Goal: Task Accomplishment & Management: Use online tool/utility

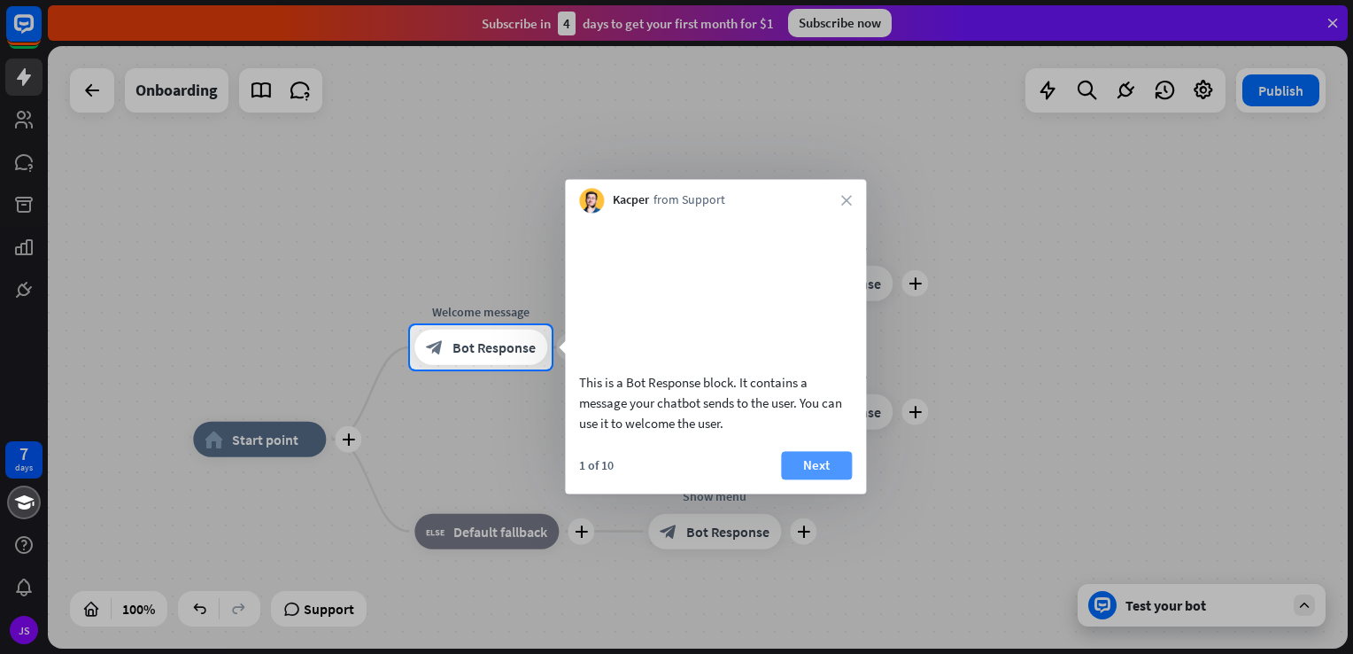
click at [798, 479] on button "Next" at bounding box center [816, 465] width 71 height 28
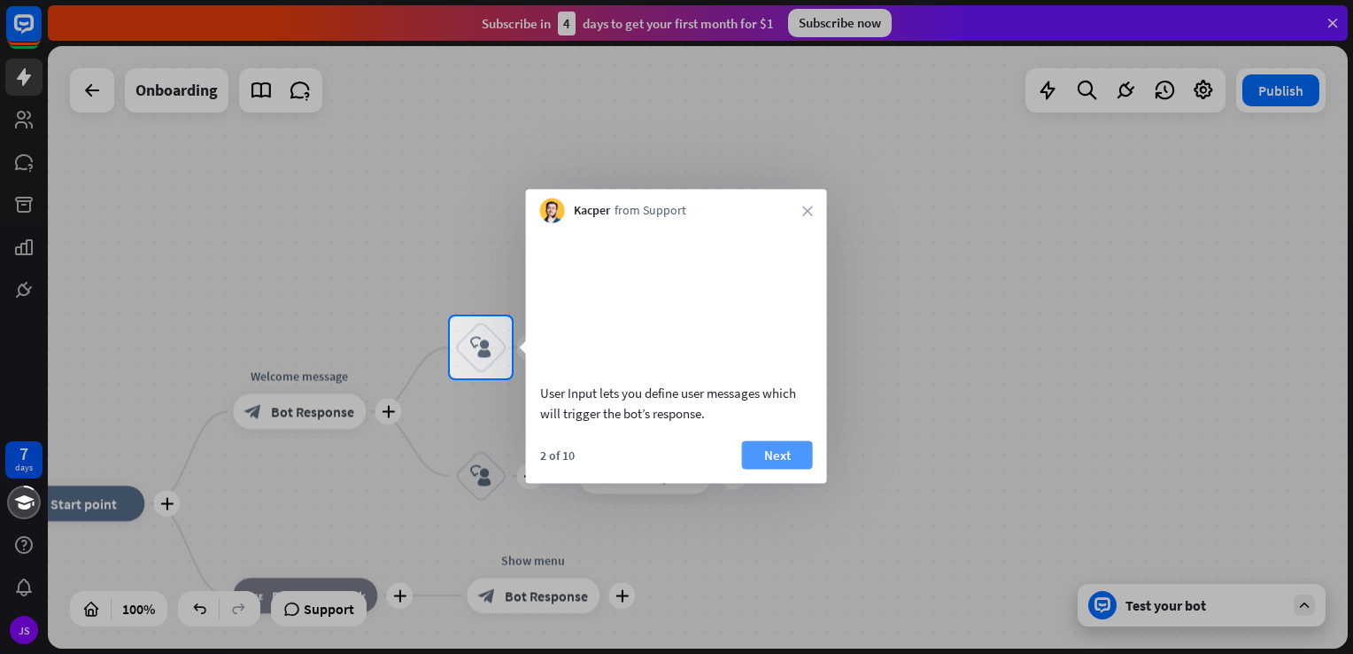
click at [801, 468] on button "Next" at bounding box center [777, 454] width 71 height 28
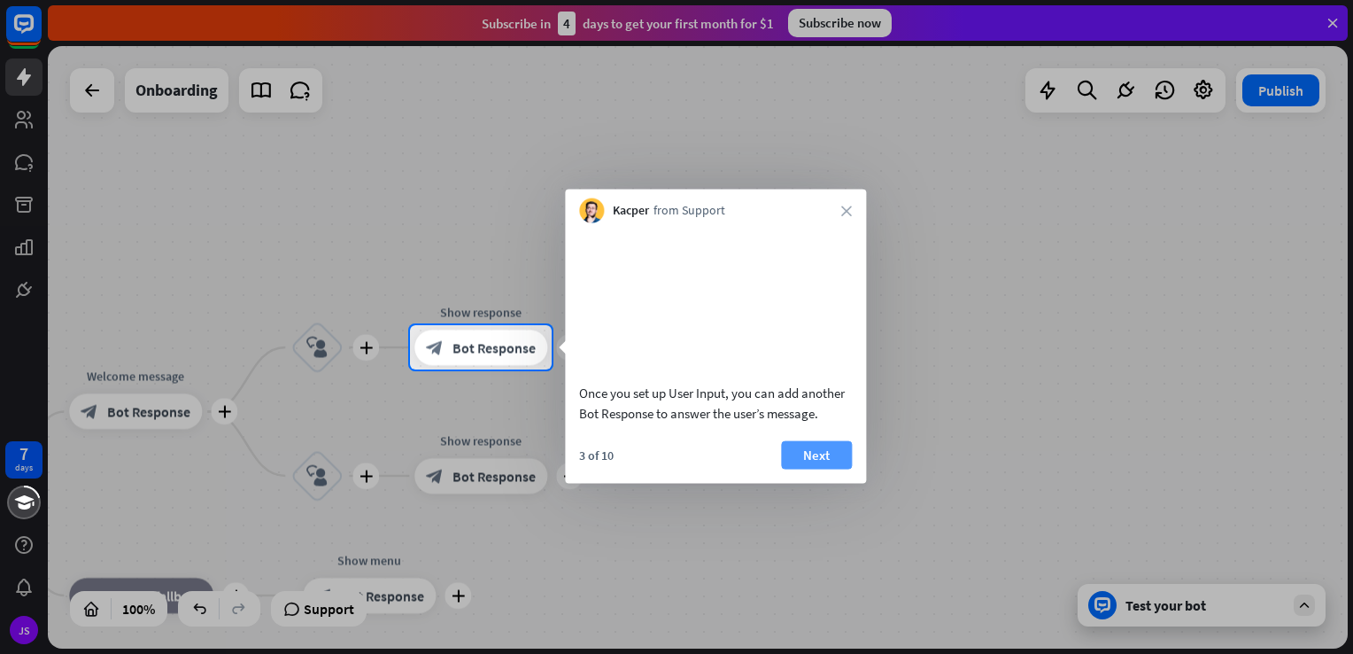
click at [832, 468] on button "Next" at bounding box center [816, 454] width 71 height 28
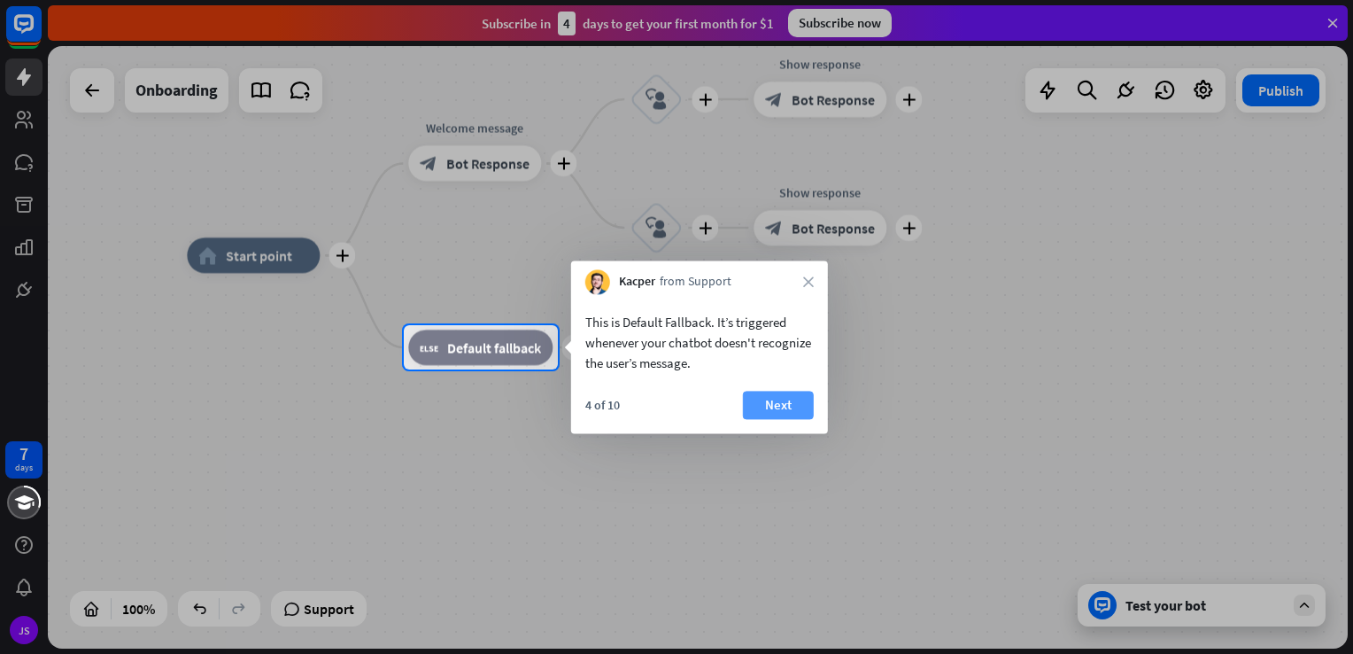
click at [794, 405] on button "Next" at bounding box center [778, 405] width 71 height 28
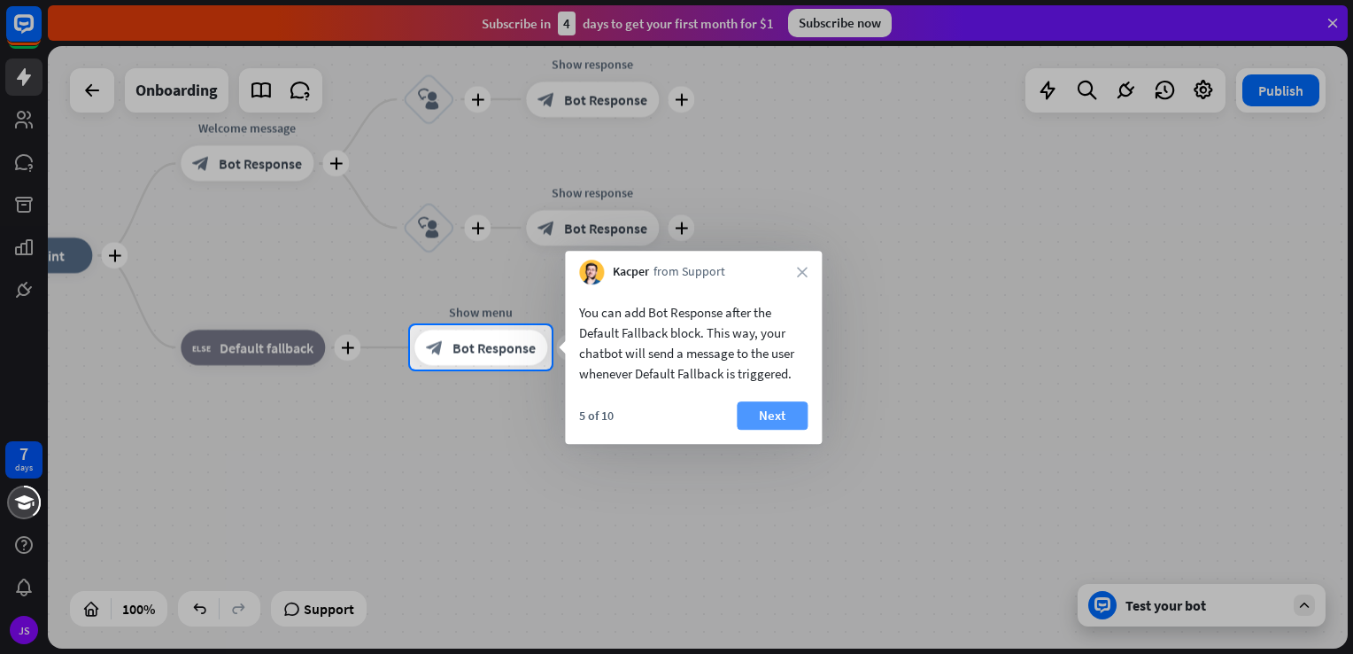
click at [784, 410] on button "Next" at bounding box center [772, 415] width 71 height 28
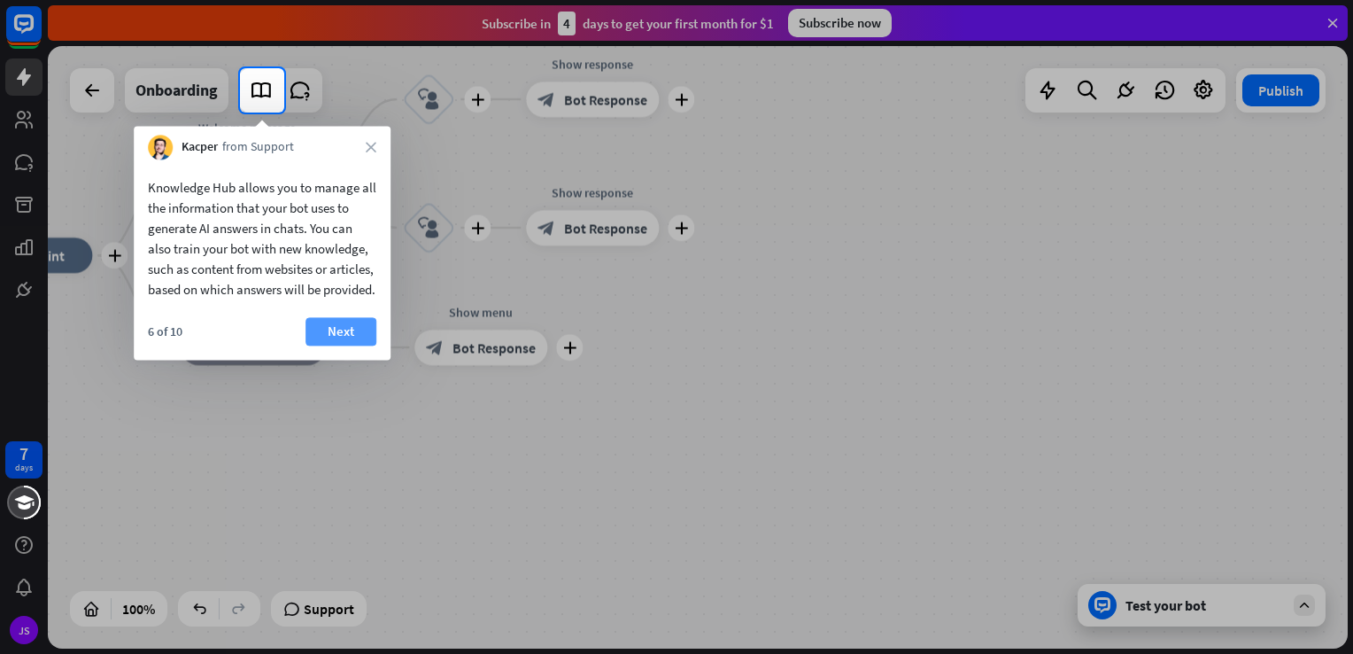
click at [344, 345] on button "Next" at bounding box center [341, 331] width 71 height 28
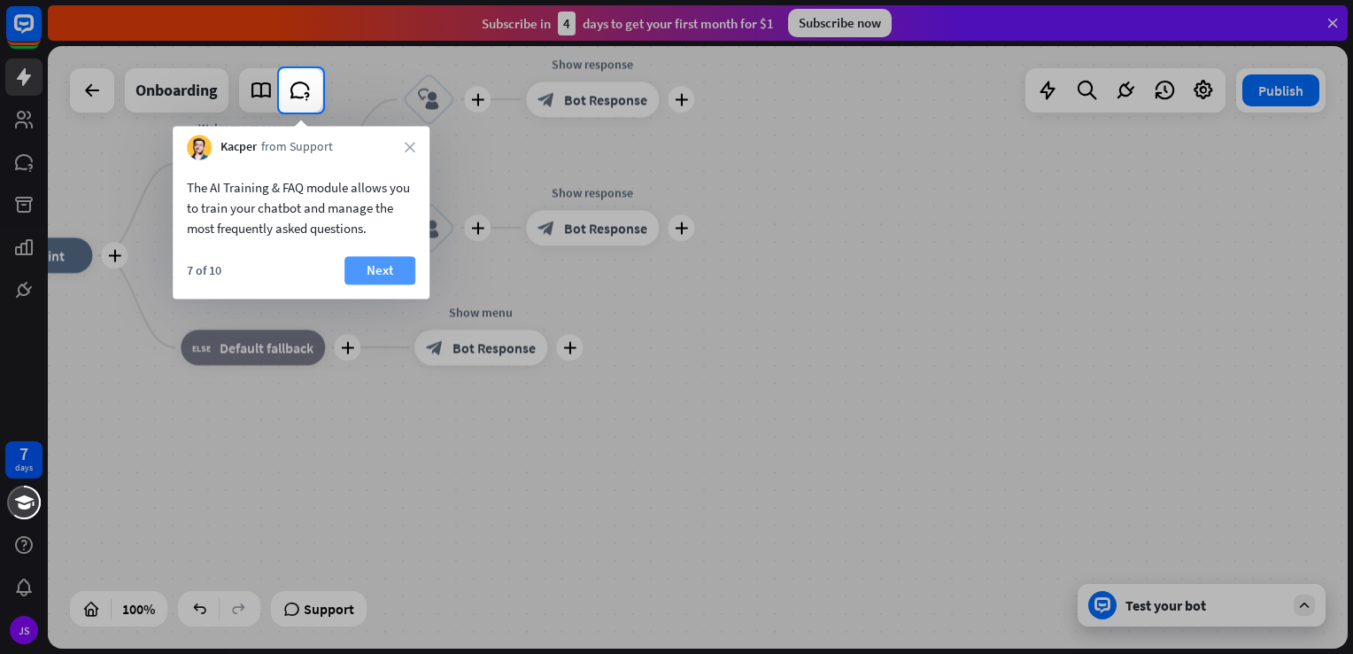
click at [379, 271] on button "Next" at bounding box center [379, 270] width 71 height 28
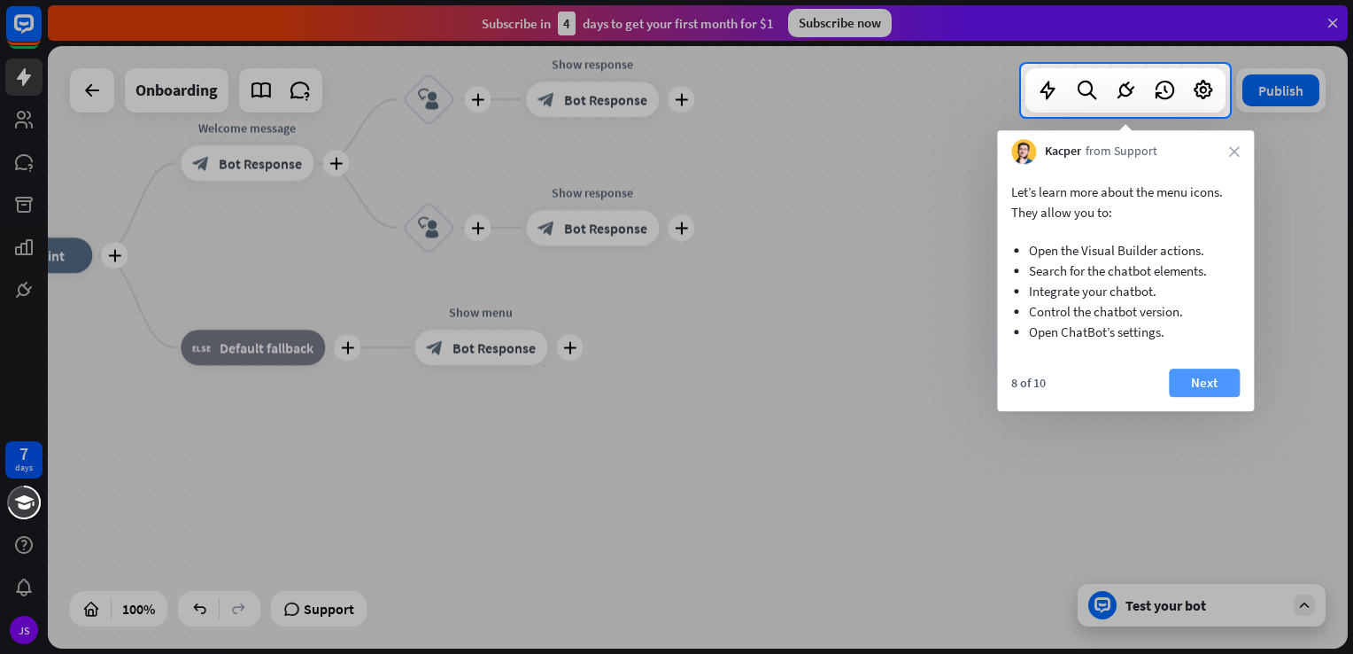
click at [1224, 370] on button "Next" at bounding box center [1204, 382] width 71 height 28
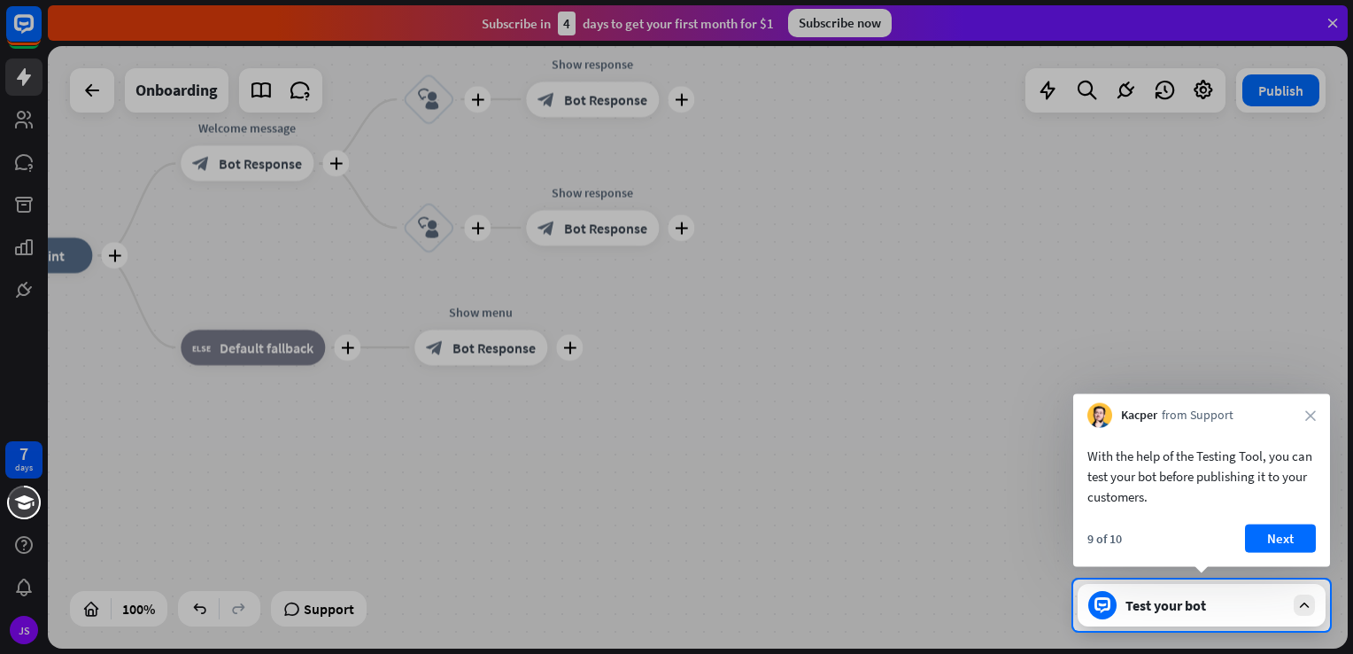
drag, startPoint x: 1010, startPoint y: 430, endPoint x: 1033, endPoint y: 435, distance: 23.4
click at [1123, 448] on body "7 days JS close Product Help First steps Get started with ChatBot Help Center F…" at bounding box center [676, 327] width 1353 height 654
click at [1006, 423] on div at bounding box center [676, 289] width 1353 height 579
click at [1286, 527] on button "Next" at bounding box center [1280, 538] width 71 height 28
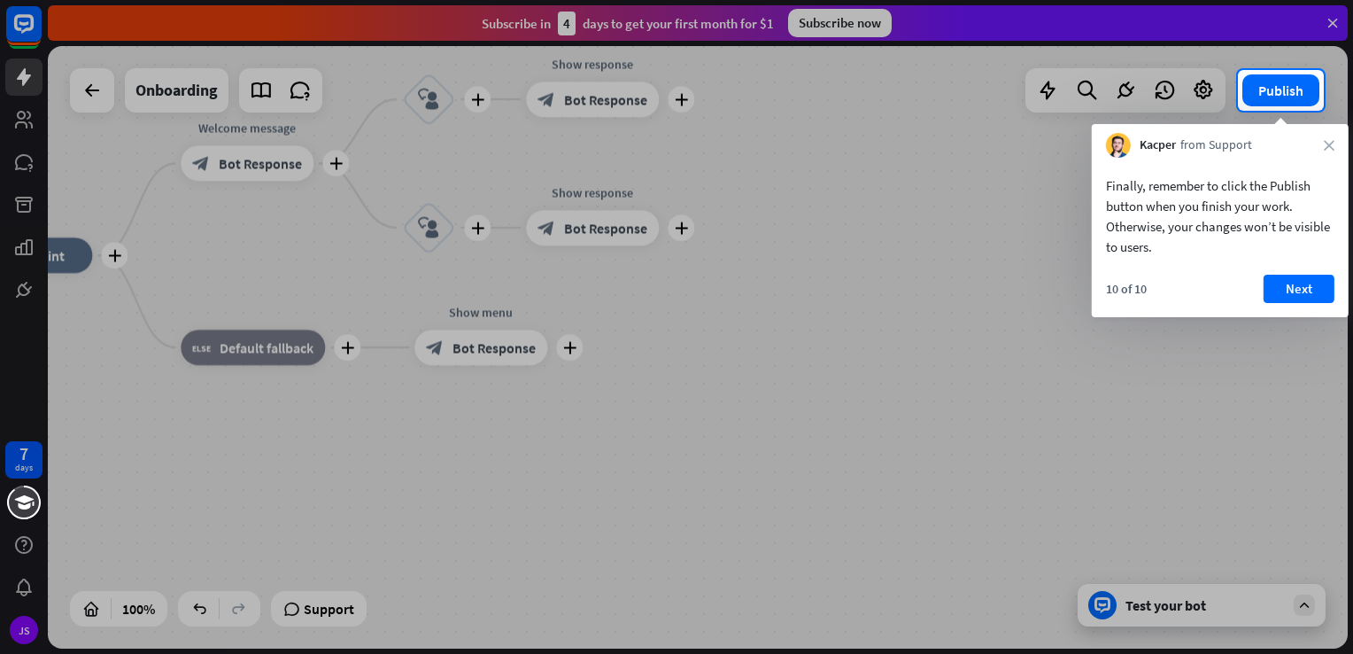
click at [1180, 602] on div at bounding box center [676, 382] width 1353 height 543
click at [1309, 286] on button "Next" at bounding box center [1299, 289] width 71 height 28
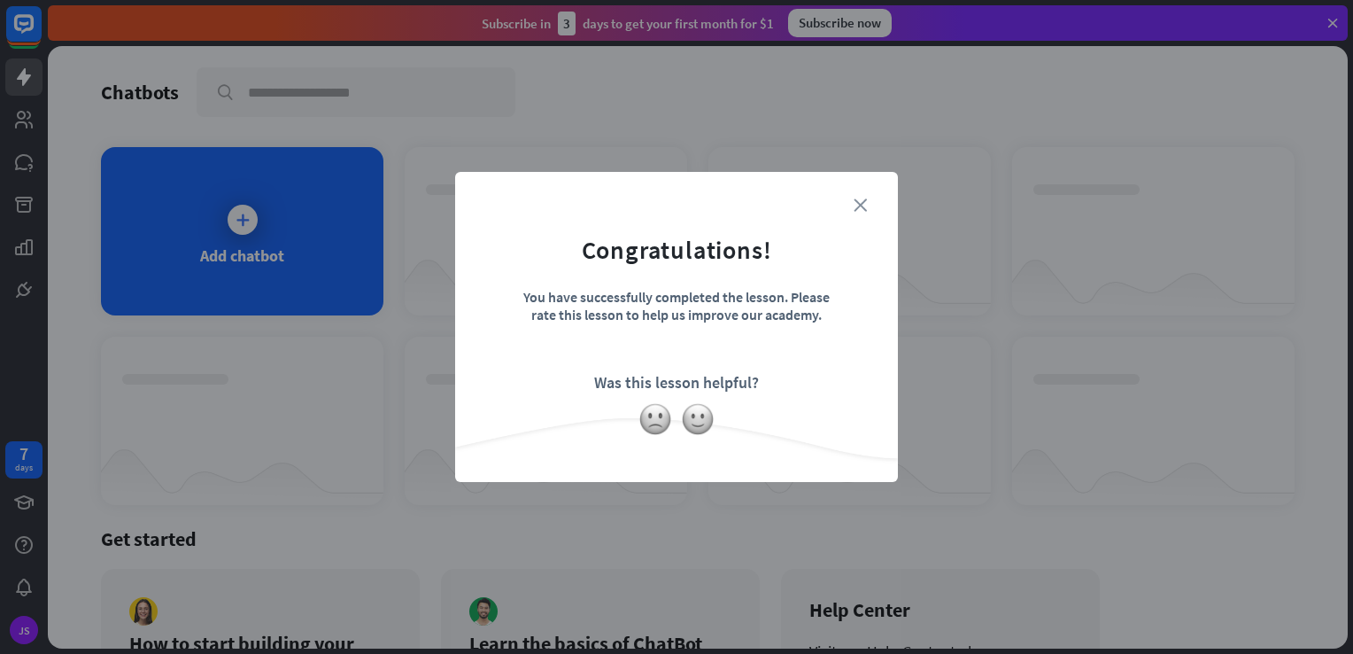
click at [857, 202] on icon "close" at bounding box center [860, 204] width 13 height 13
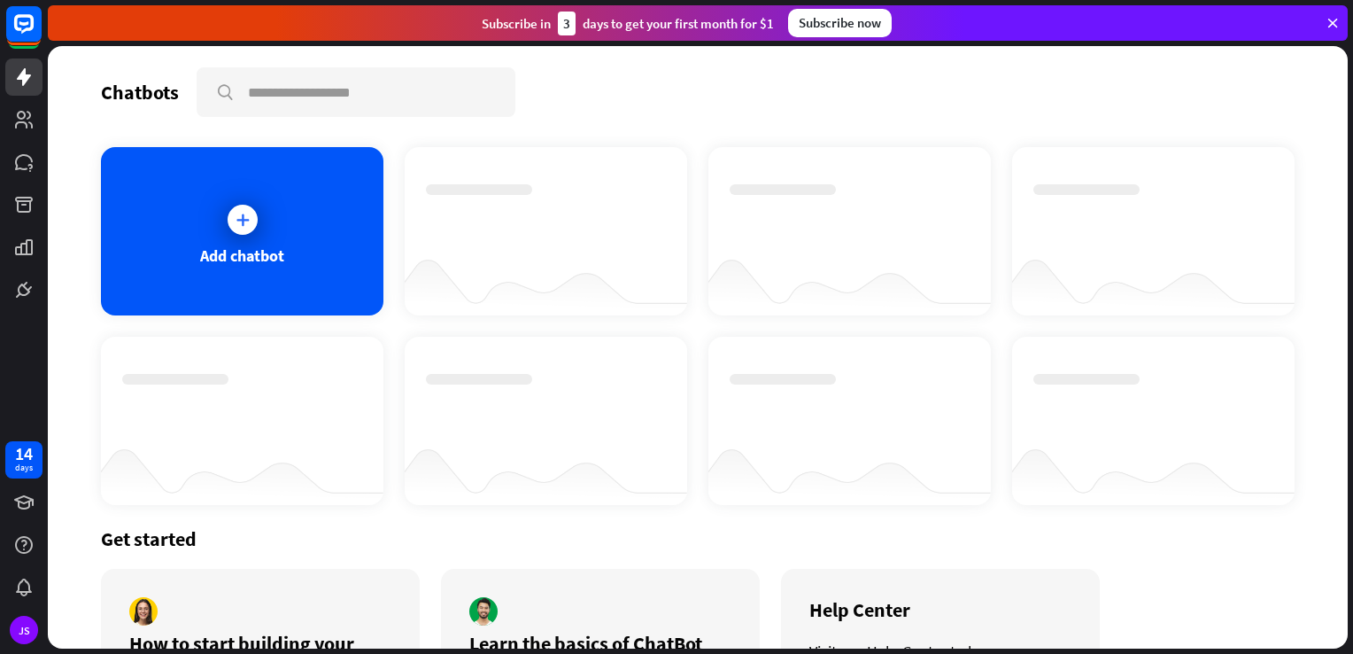
click at [234, 221] on icon at bounding box center [243, 220] width 18 height 18
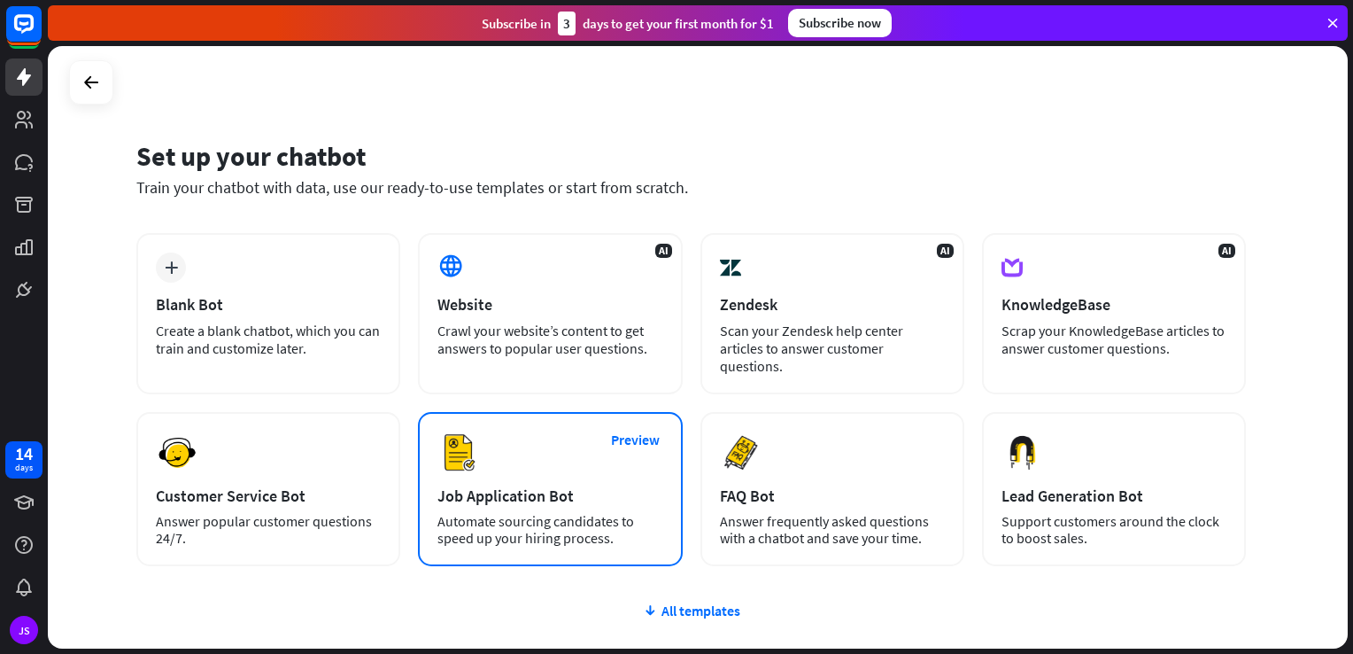
click at [538, 503] on div "Job Application Bot" at bounding box center [549, 495] width 225 height 20
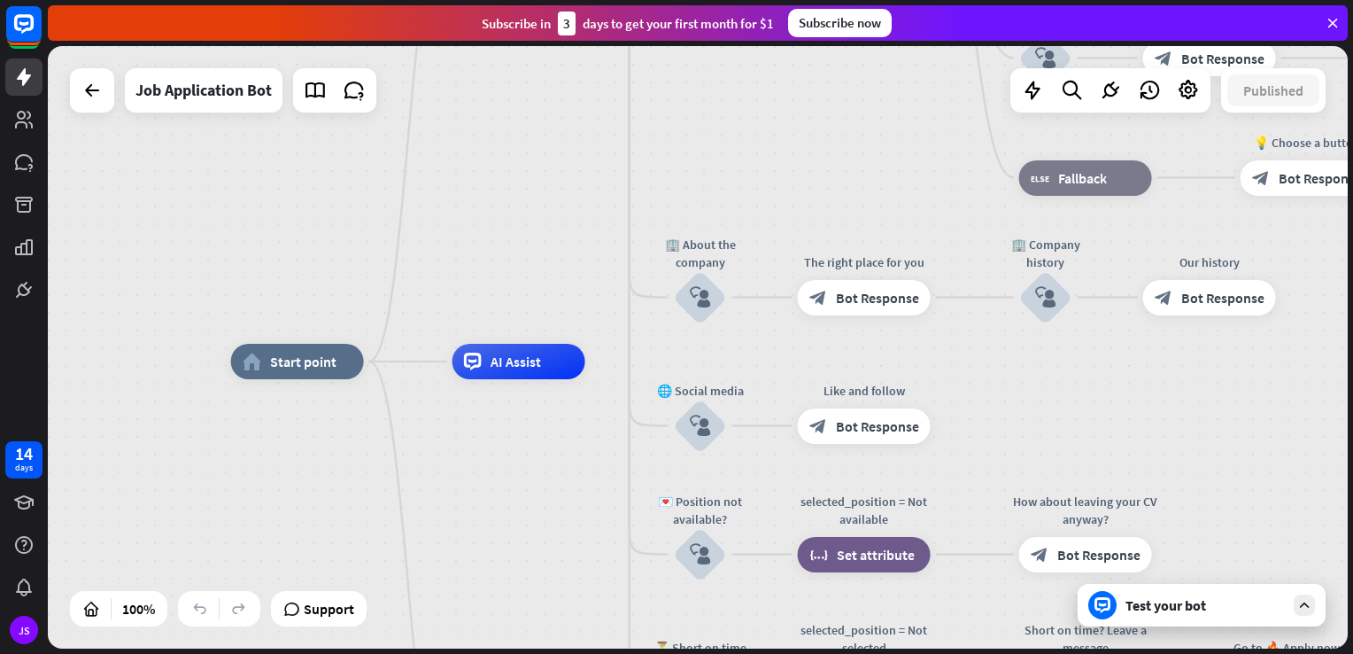
drag, startPoint x: 1155, startPoint y: 409, endPoint x: 1080, endPoint y: 422, distance: 76.4
click at [1080, 422] on div "home_2 Start point Welcome message block_bot_response Bot Response ✨ Main menu …" at bounding box center [881, 662] width 1300 height 602
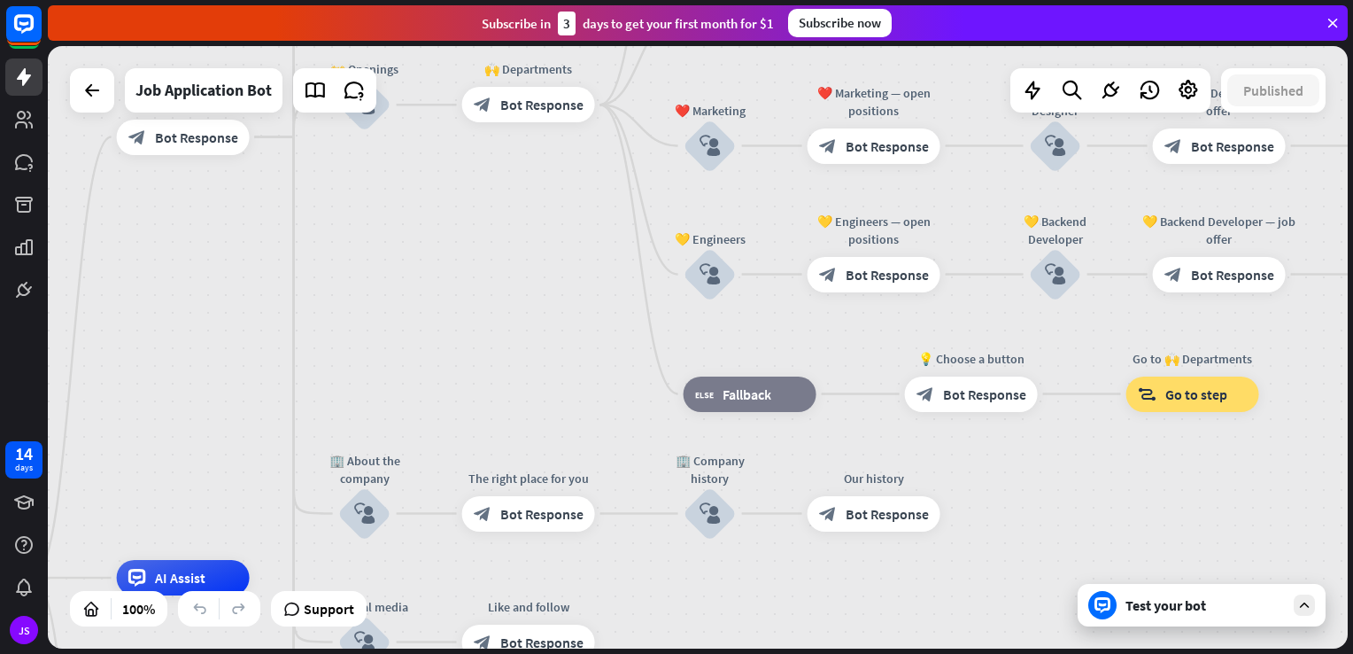
drag, startPoint x: 1082, startPoint y: 366, endPoint x: 745, endPoint y: 583, distance: 401.2
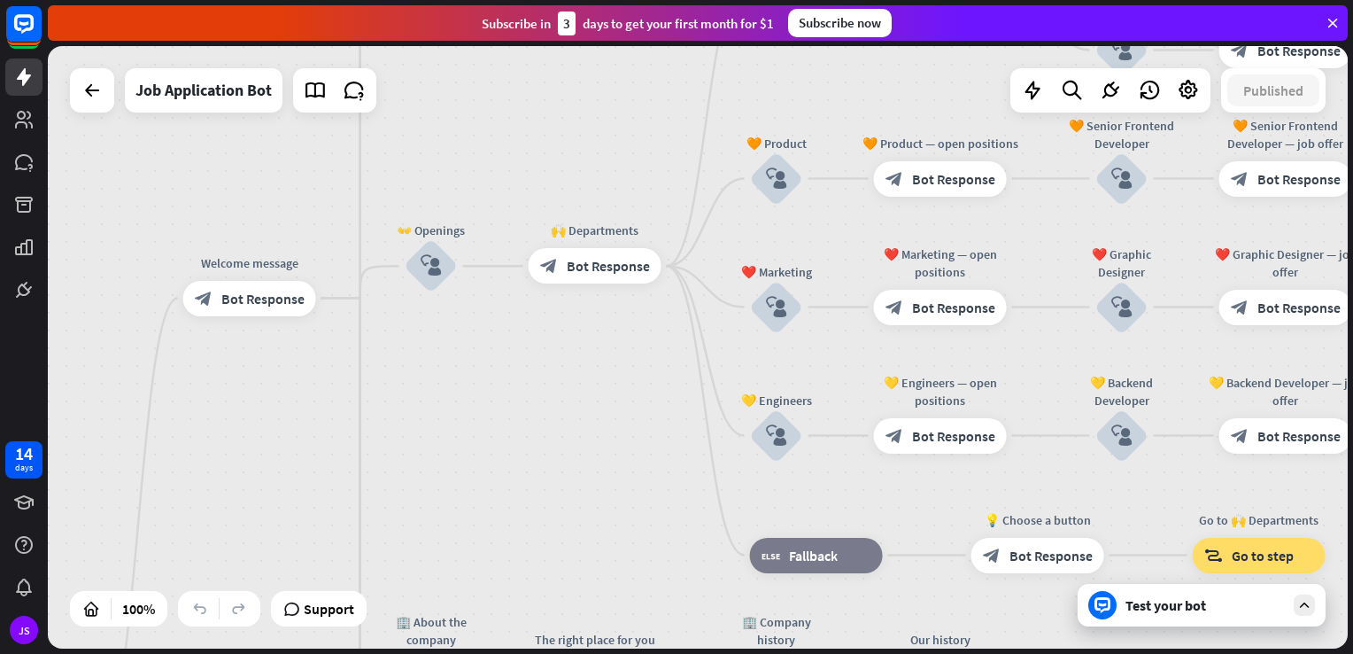
drag, startPoint x: 523, startPoint y: 322, endPoint x: 594, endPoint y: 490, distance: 181.8
click at [594, 490] on div "home_2 Start point Welcome message block_bot_response Bot Response ✨ Main menu …" at bounding box center [698, 347] width 1300 height 602
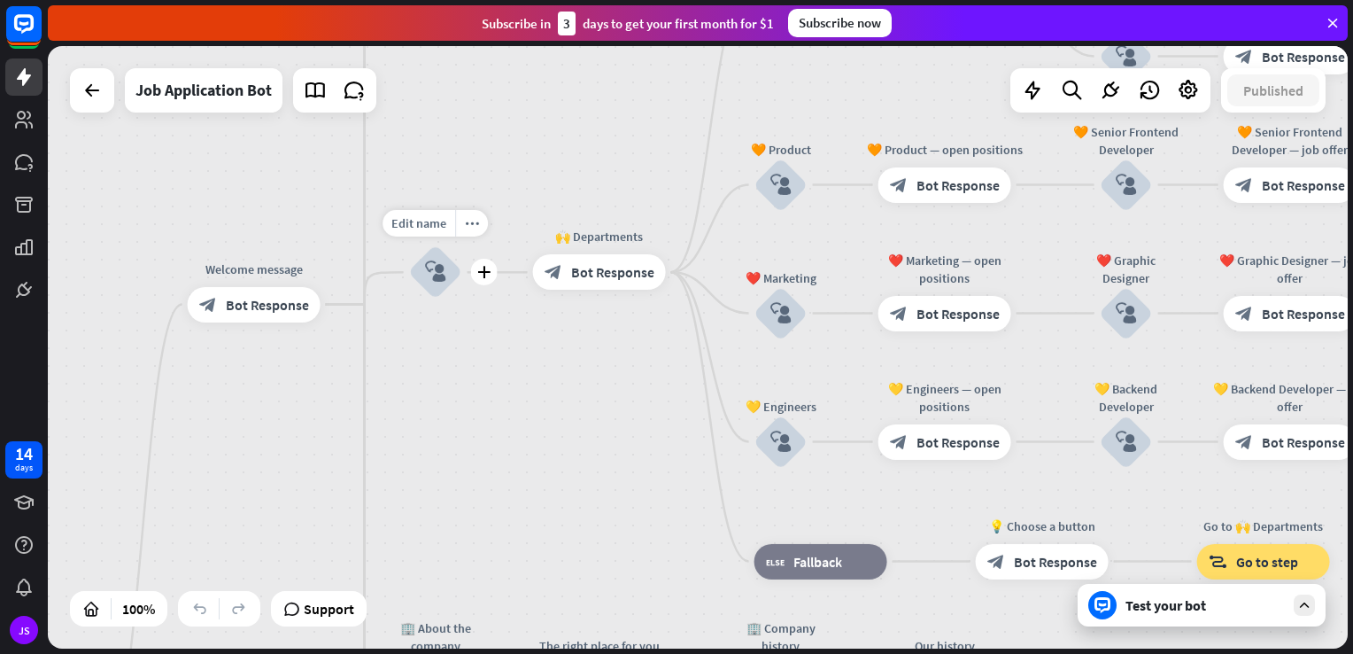
click at [436, 283] on div "block_user_input" at bounding box center [435, 271] width 53 height 53
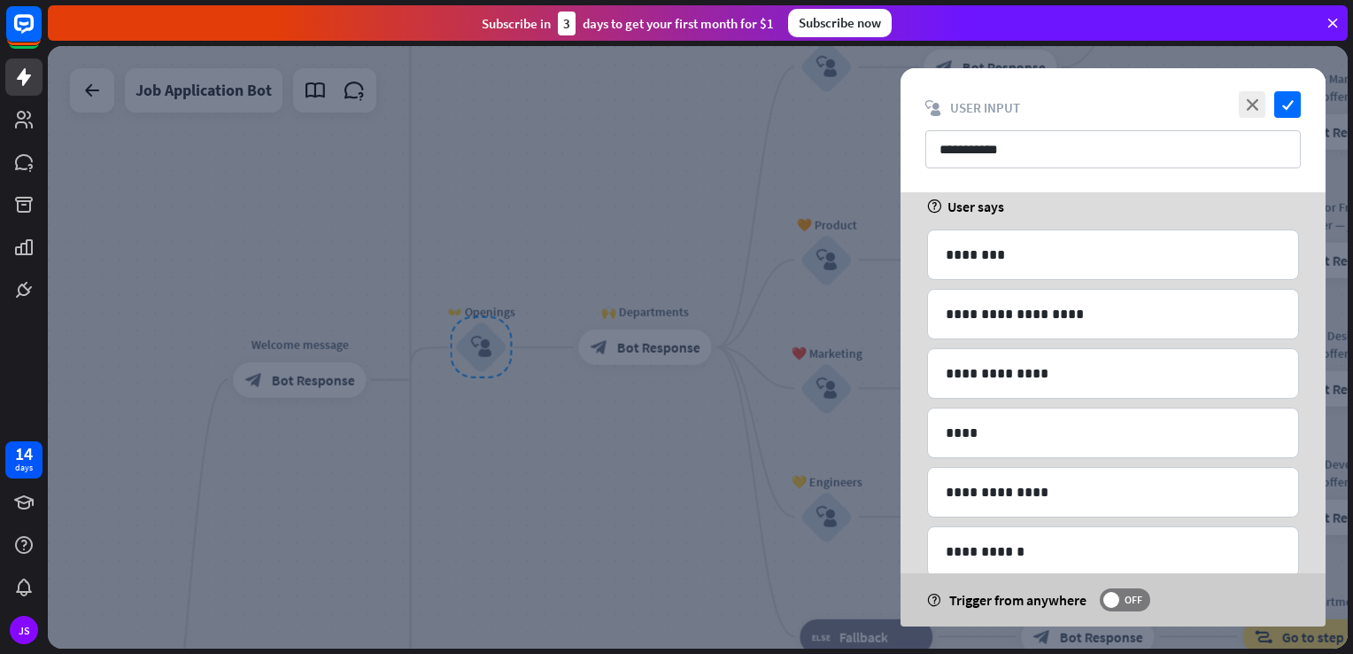
scroll to position [197, 0]
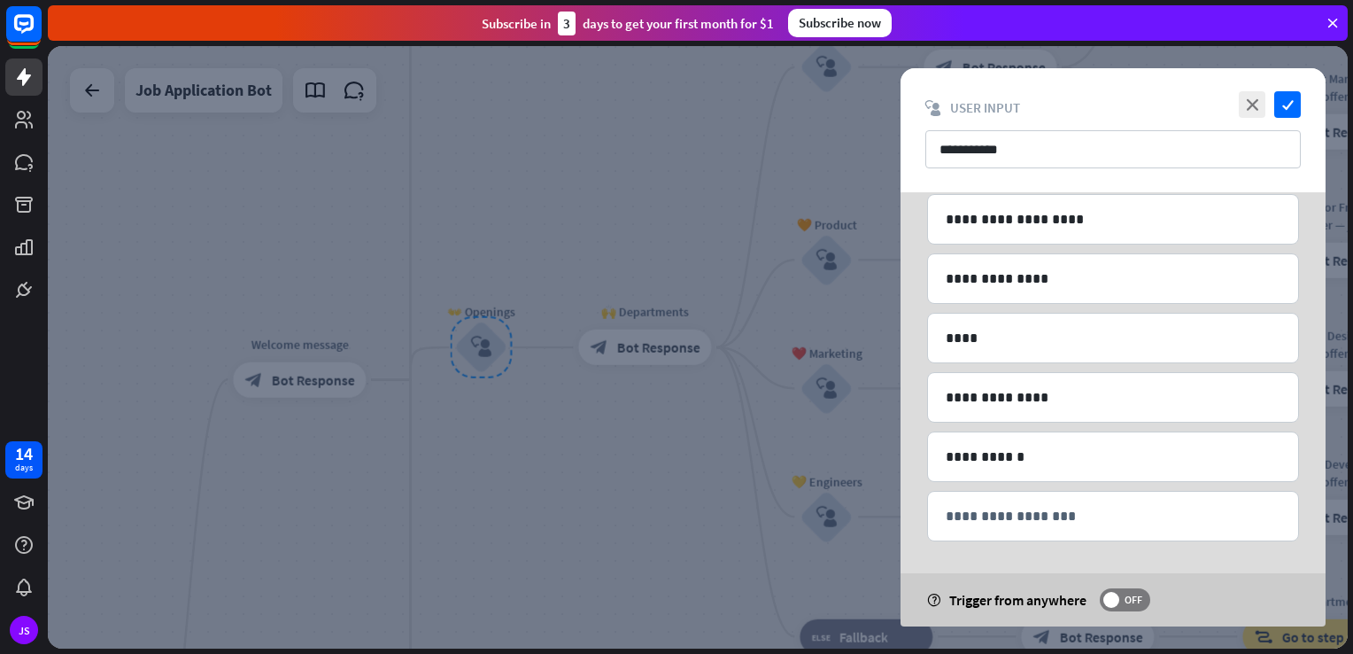
click at [675, 476] on div at bounding box center [698, 347] width 1300 height 602
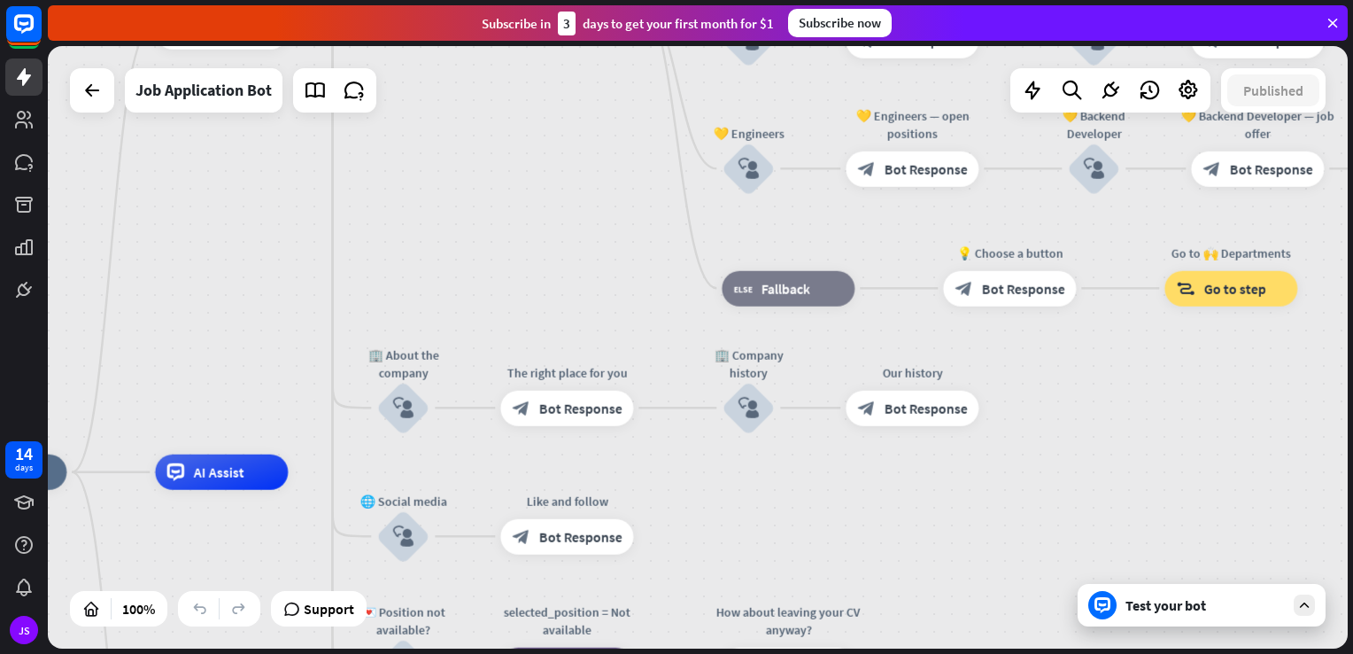
drag, startPoint x: 563, startPoint y: 481, endPoint x: 485, endPoint y: 133, distance: 356.7
click at [485, 133] on div "home_2 Start point Welcome message block_bot_response Bot Response ✨ Main menu …" at bounding box center [698, 347] width 1300 height 602
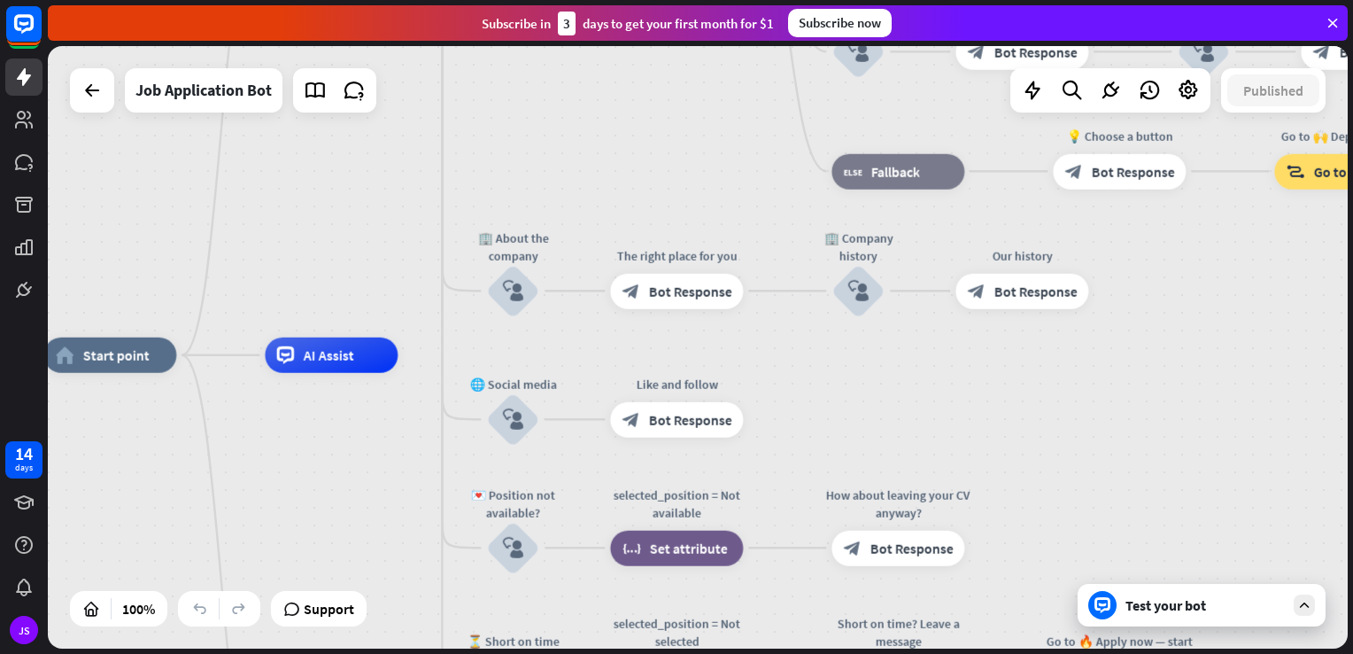
drag, startPoint x: 508, startPoint y: 260, endPoint x: 615, endPoint y: 128, distance: 170.1
click at [615, 128] on div "home_2 Start point Welcome message block_bot_response Bot Response ✨ Main menu …" at bounding box center [698, 347] width 1300 height 602
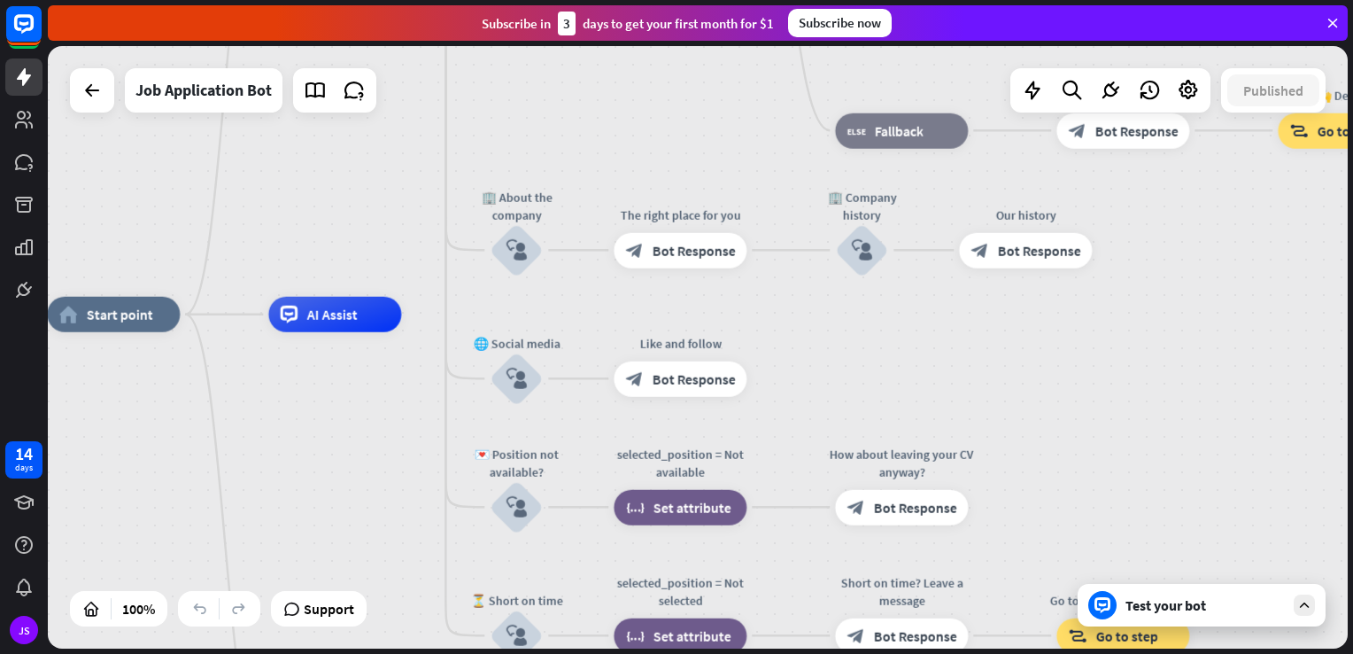
drag, startPoint x: 798, startPoint y: 407, endPoint x: 809, endPoint y: 236, distance: 172.2
click at [811, 314] on div "home_2 Start point Welcome message block_bot_response Bot Response ✨ Main menu …" at bounding box center [697, 615] width 1300 height 602
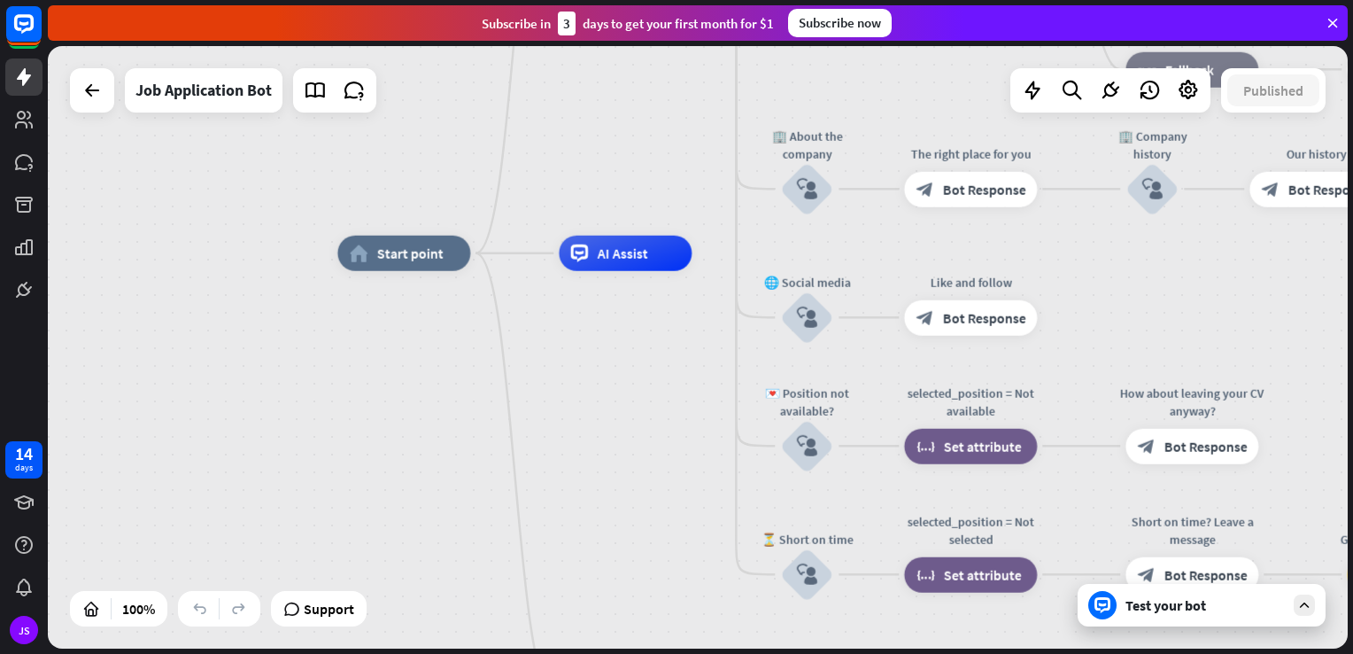
drag, startPoint x: 333, startPoint y: 250, endPoint x: 485, endPoint y: 349, distance: 181.8
click at [586, 349] on div "home_2 Start point Welcome message block_bot_response Bot Response ✨ Main menu …" at bounding box center [987, 554] width 1300 height 602
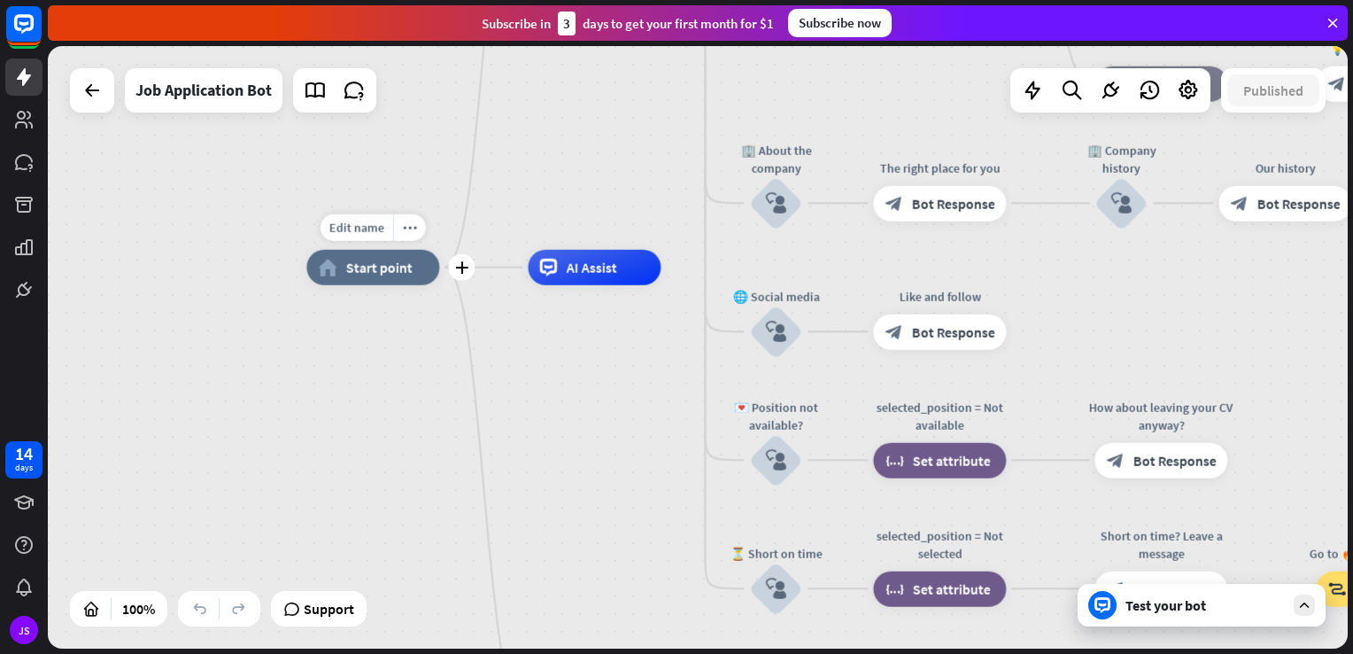
click at [384, 267] on span "Start point" at bounding box center [378, 268] width 66 height 18
click at [561, 274] on div "AI Assist" at bounding box center [594, 267] width 133 height 35
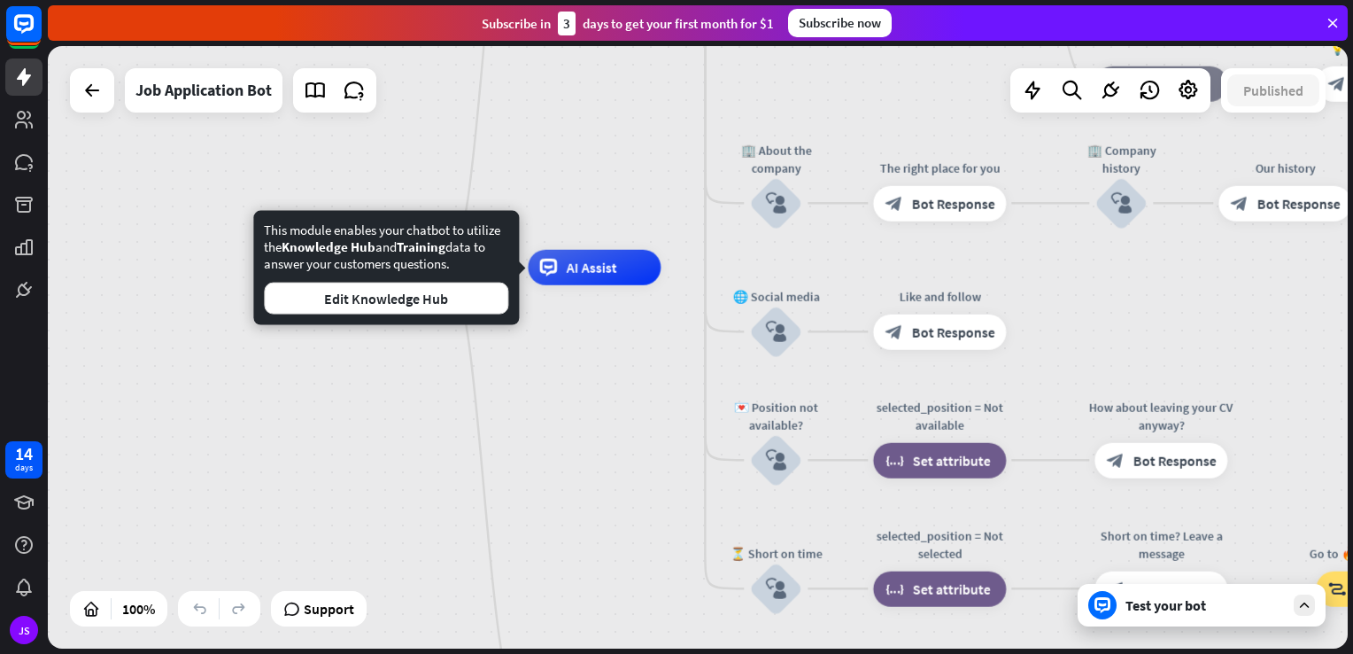
drag, startPoint x: 658, startPoint y: 363, endPoint x: 499, endPoint y: 619, distance: 301.5
click at [499, 619] on div "home_2 Start point Welcome message block_bot_response Bot Response ✨ Main menu …" at bounding box center [956, 568] width 1300 height 602
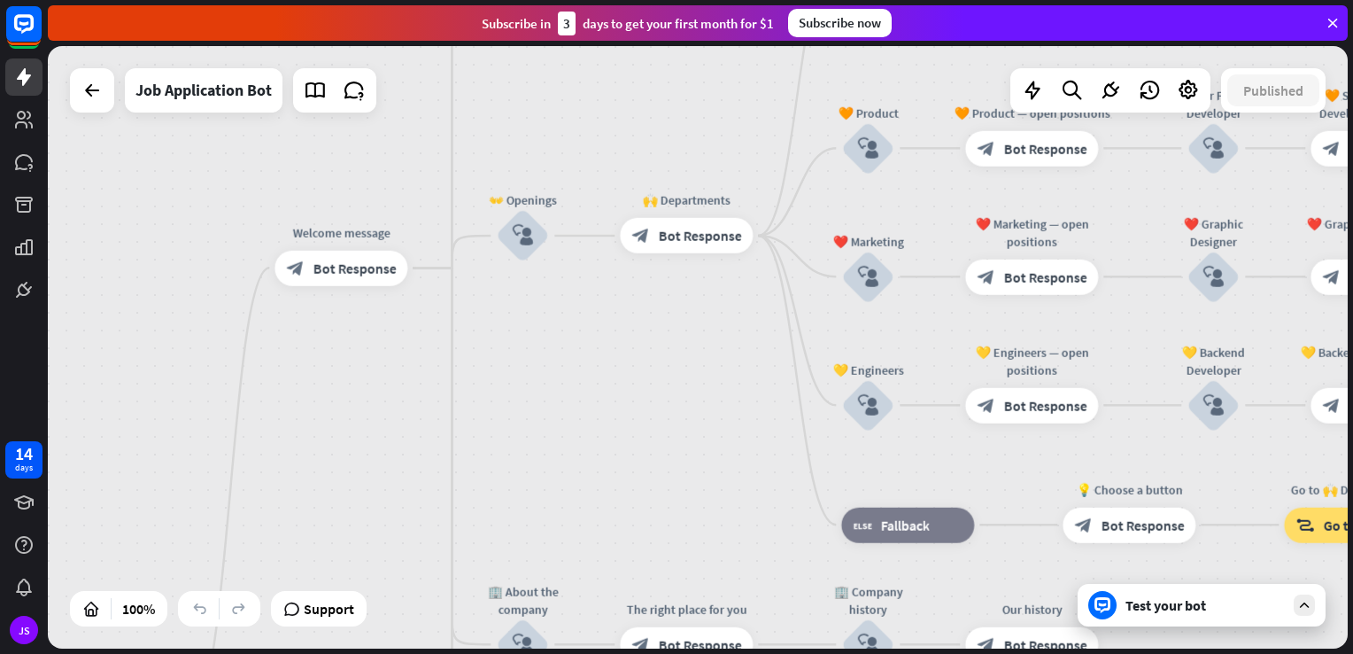
drag, startPoint x: 505, startPoint y: 363, endPoint x: 403, endPoint y: 430, distance: 122.1
click at [405, 494] on div "home_2 Start point Welcome message block_bot_response Bot Response ✨ Main menu …" at bounding box center [698, 347] width 1300 height 602
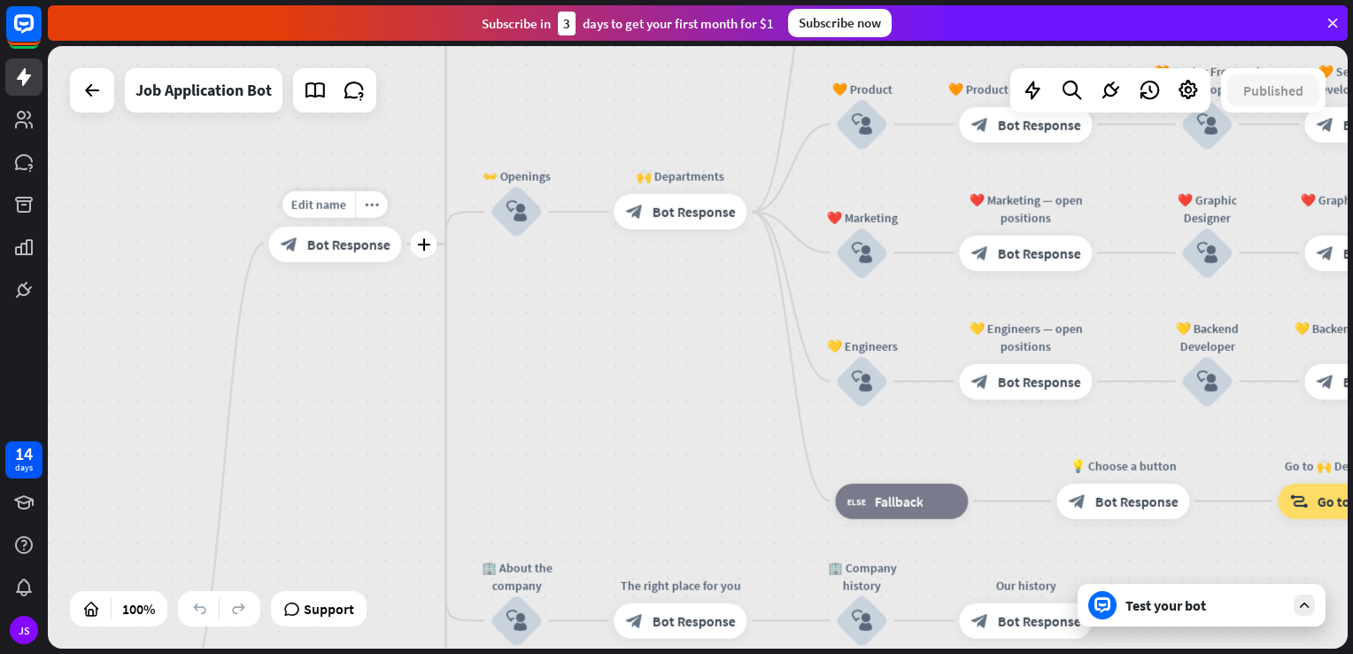
click at [379, 259] on div "block_bot_response Bot Response" at bounding box center [334, 243] width 133 height 35
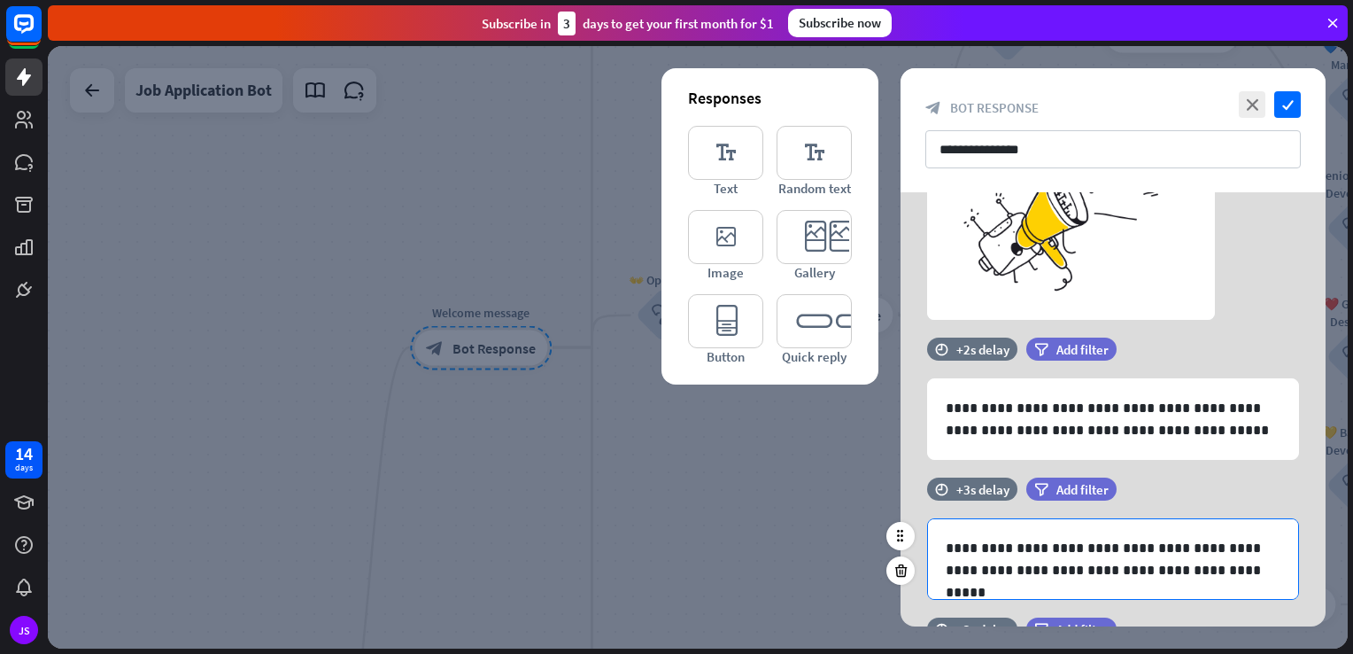
scroll to position [371, 0]
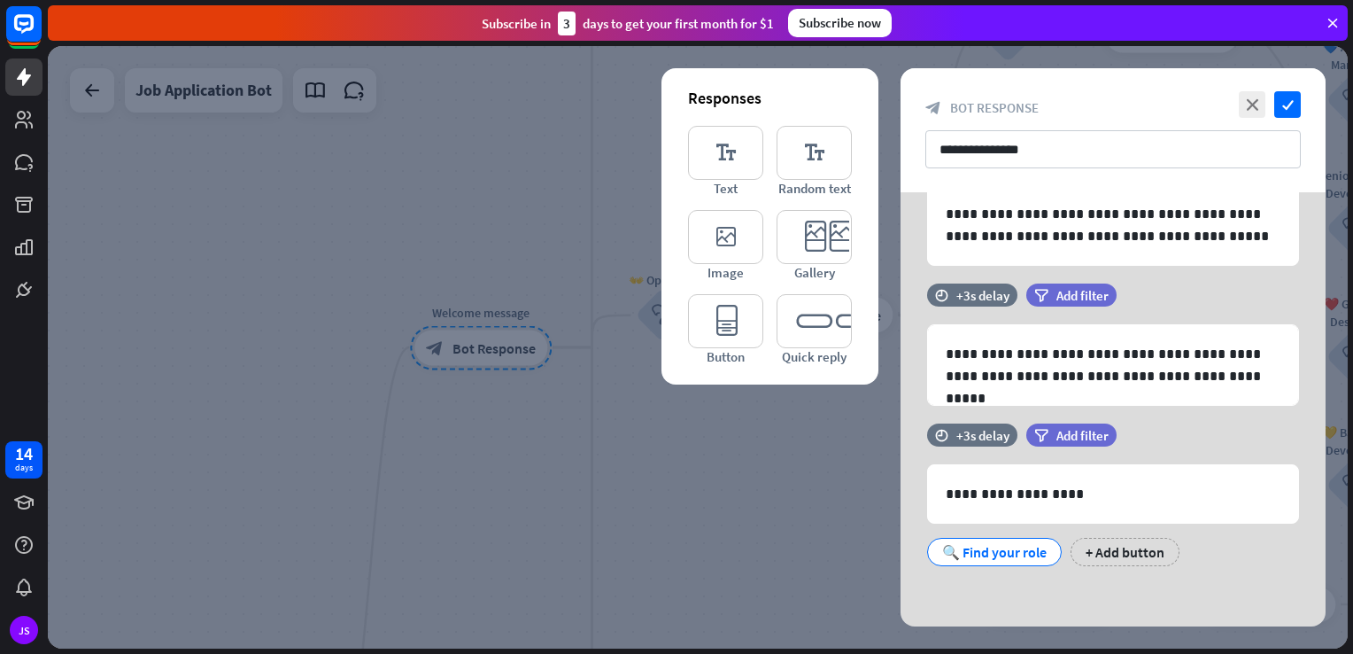
click at [688, 561] on div at bounding box center [698, 347] width 1300 height 602
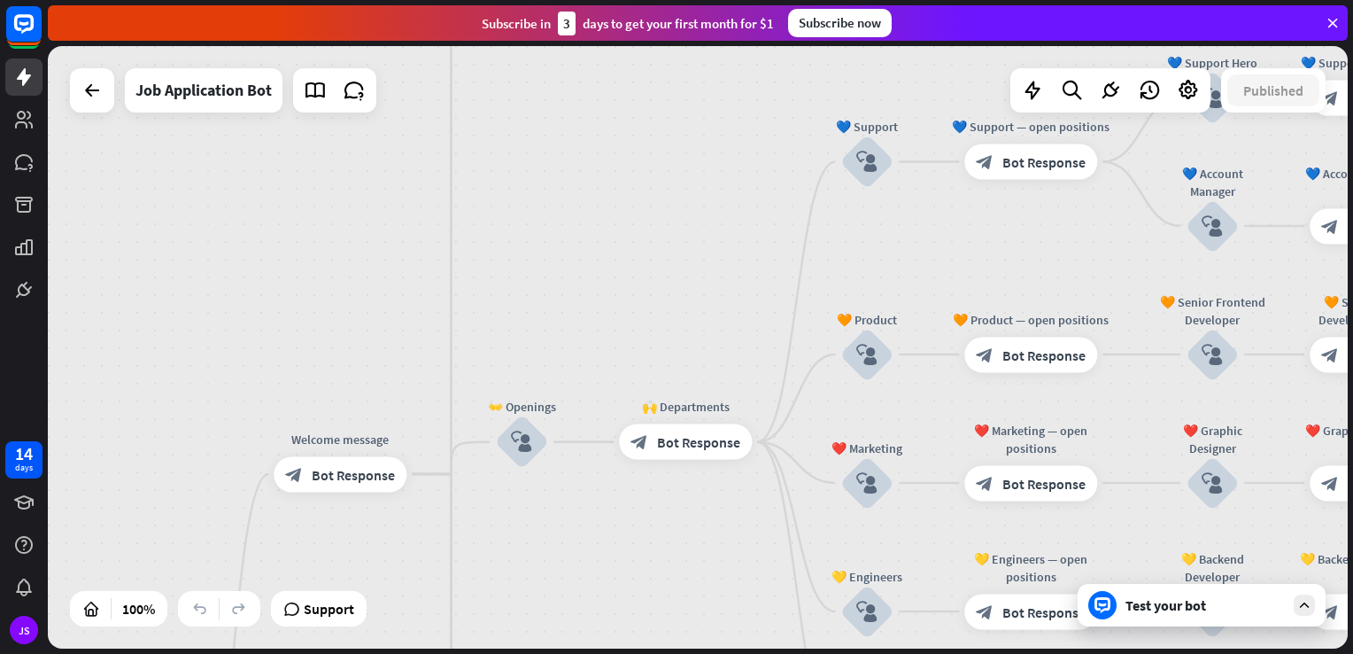
drag, startPoint x: 841, startPoint y: 430, endPoint x: 672, endPoint y: 586, distance: 230.0
click at [673, 586] on div "home_2 Start point Welcome message block_bot_response Bot Response ✨ Main menu …" at bounding box center [698, 347] width 1300 height 602
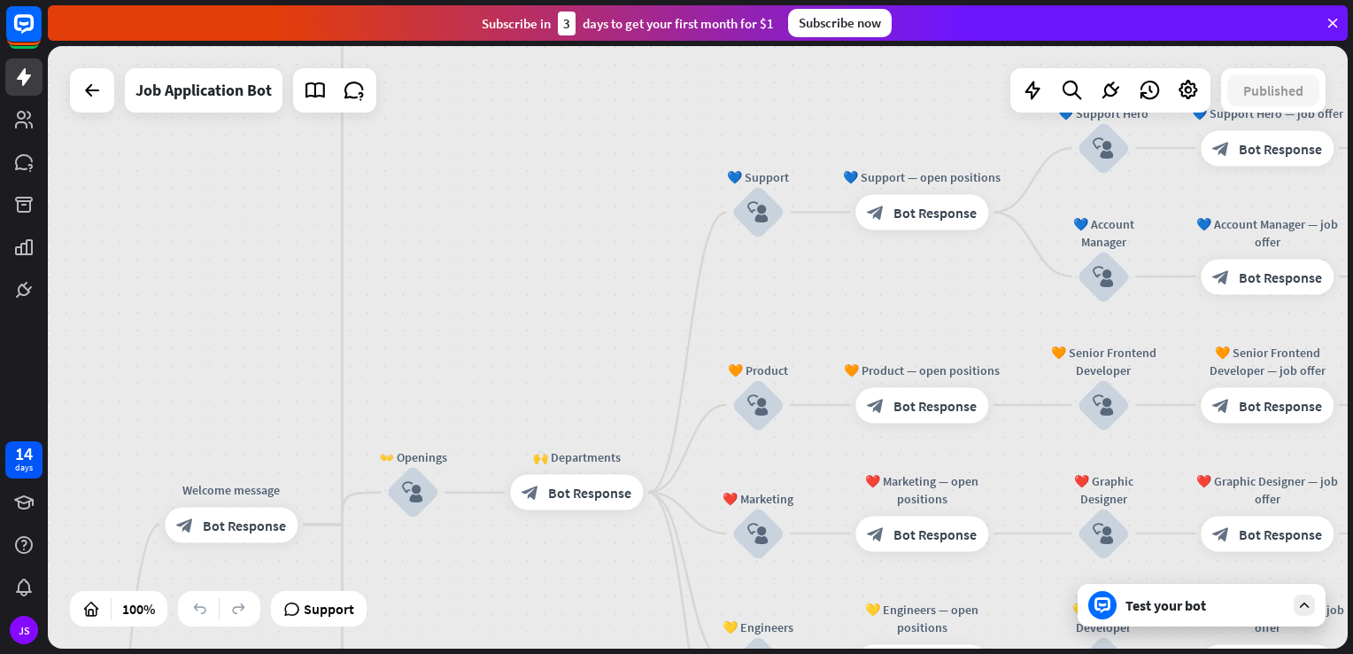
drag, startPoint x: 615, startPoint y: 282, endPoint x: 532, endPoint y: 237, distance: 93.5
click at [527, 246] on div "home_2 Start point Welcome message block_bot_response Bot Response ✨ Main menu …" at bounding box center [698, 347] width 1300 height 602
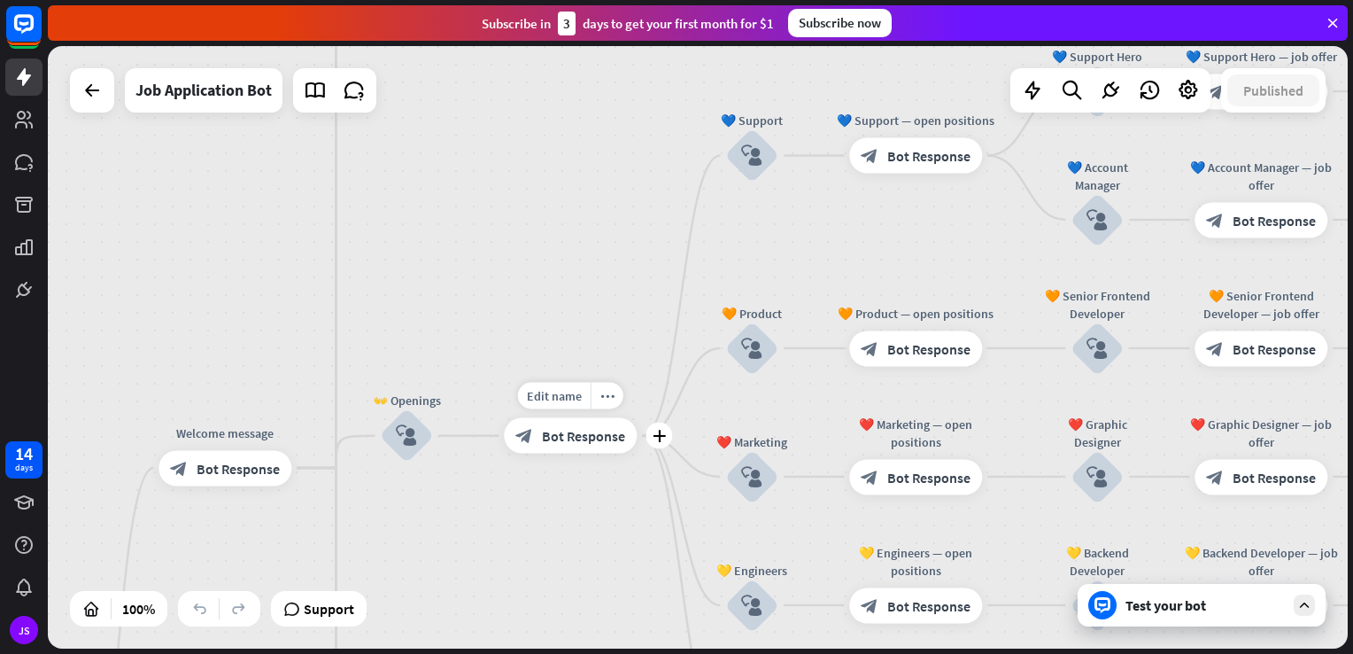
click at [569, 448] on div "block_bot_response Bot Response" at bounding box center [570, 435] width 133 height 35
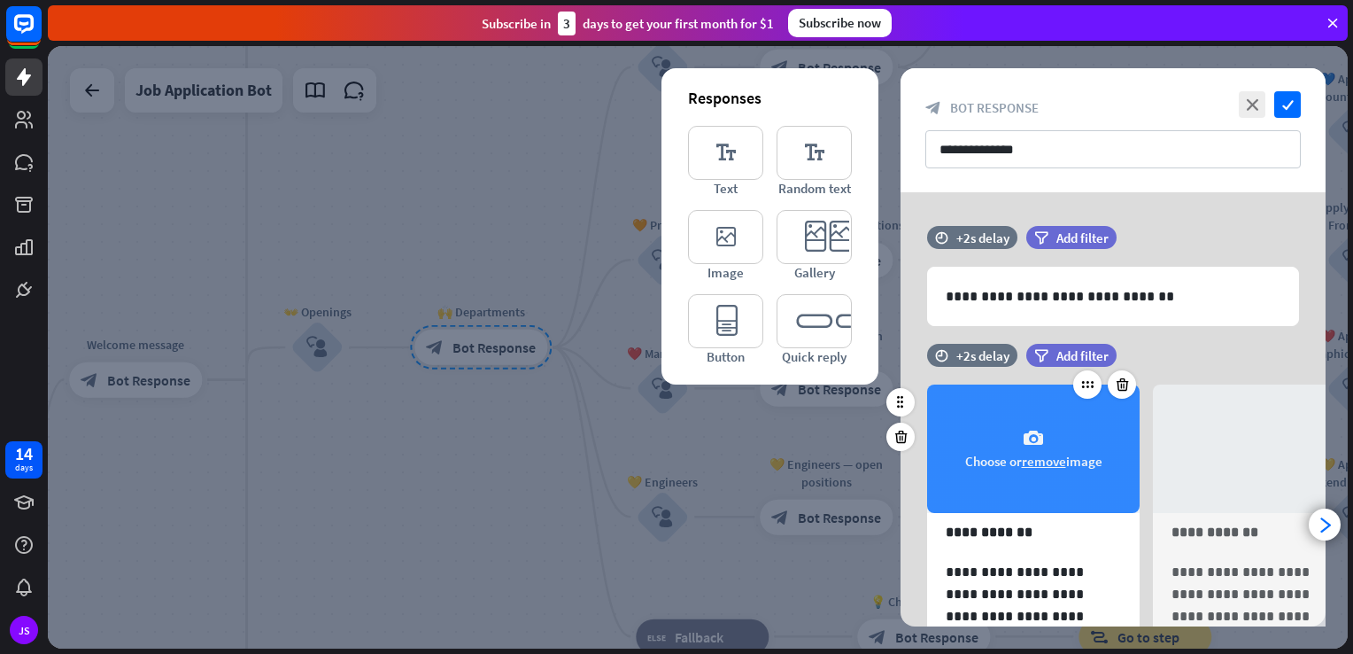
scroll to position [234, 0]
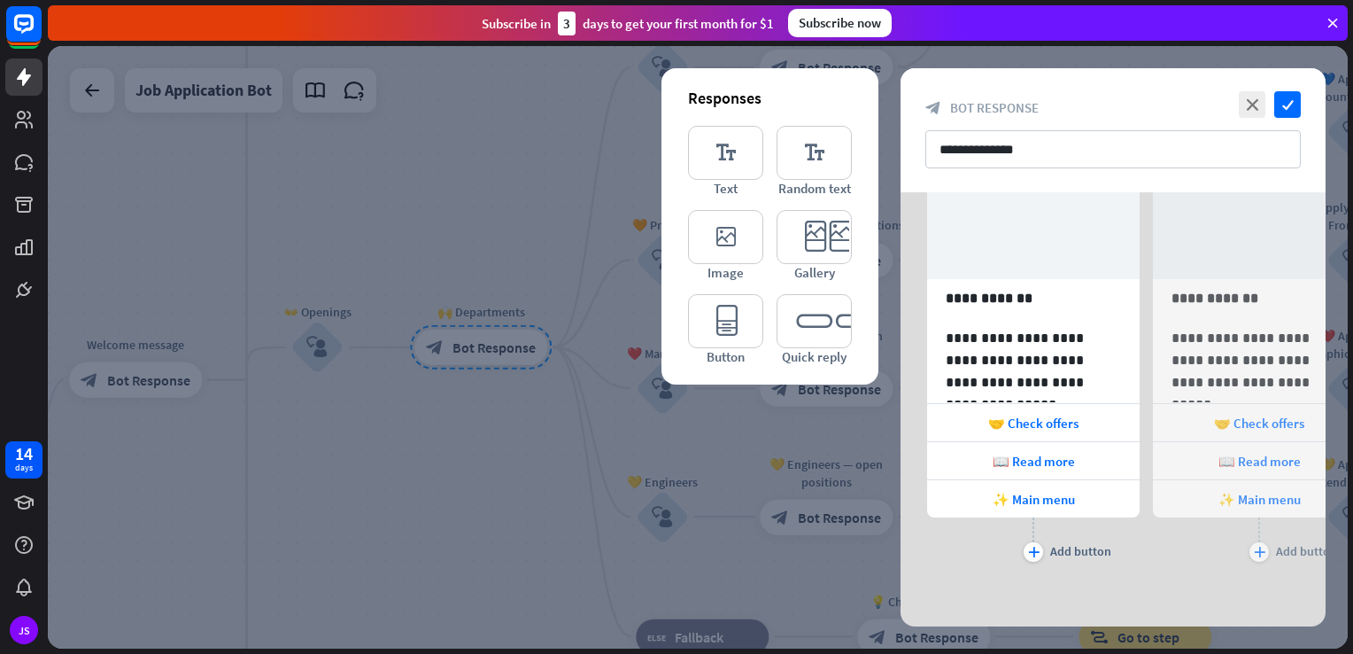
click at [468, 200] on div at bounding box center [698, 347] width 1300 height 602
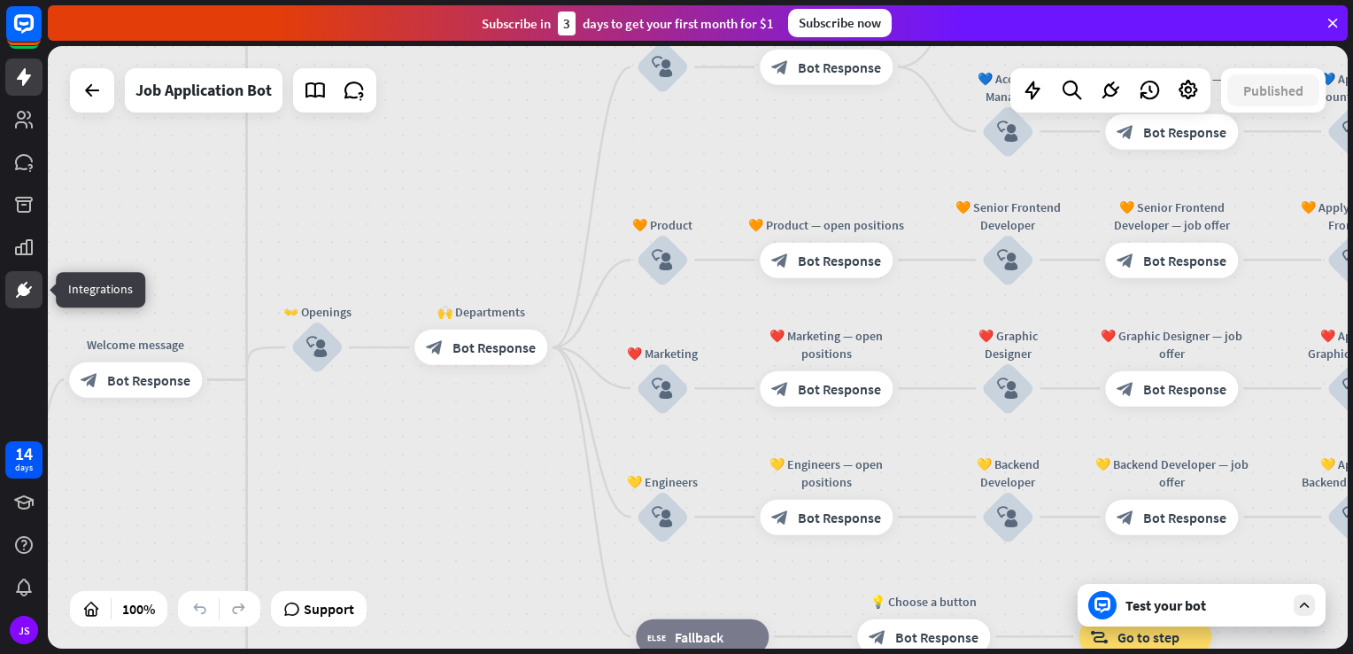
click at [22, 300] on link at bounding box center [23, 289] width 37 height 37
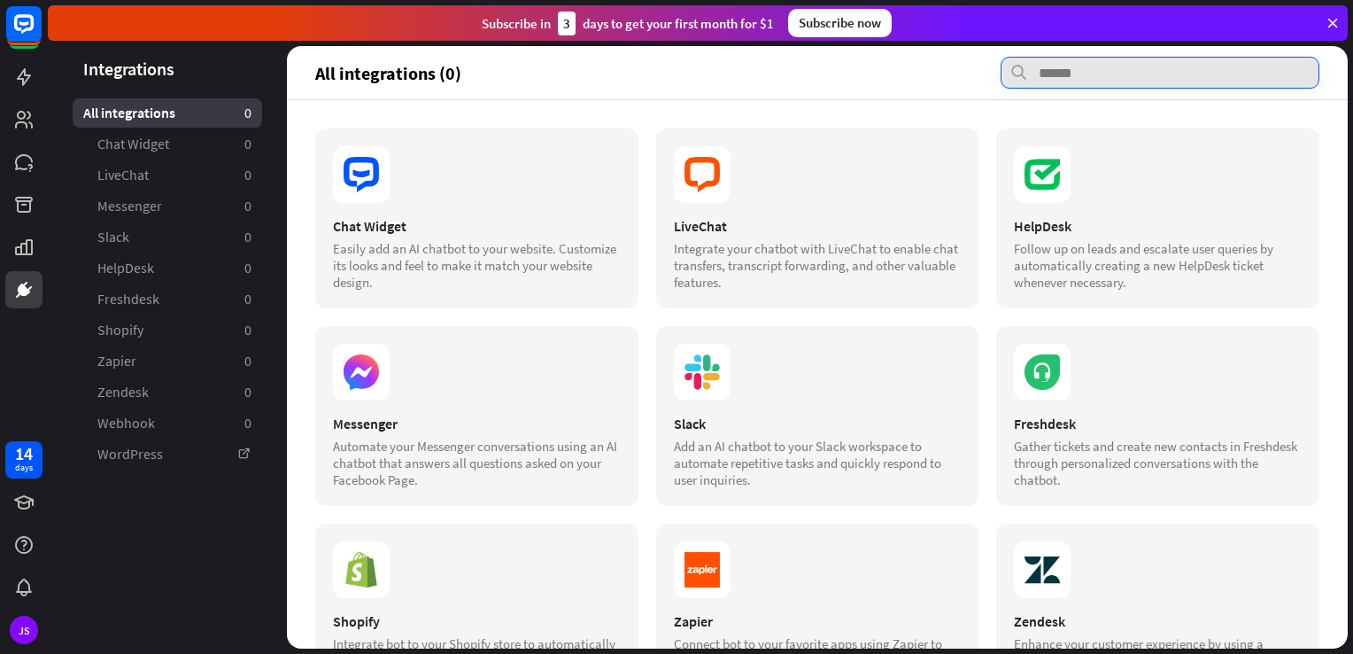
click at [1067, 76] on input "text" at bounding box center [1160, 73] width 319 height 32
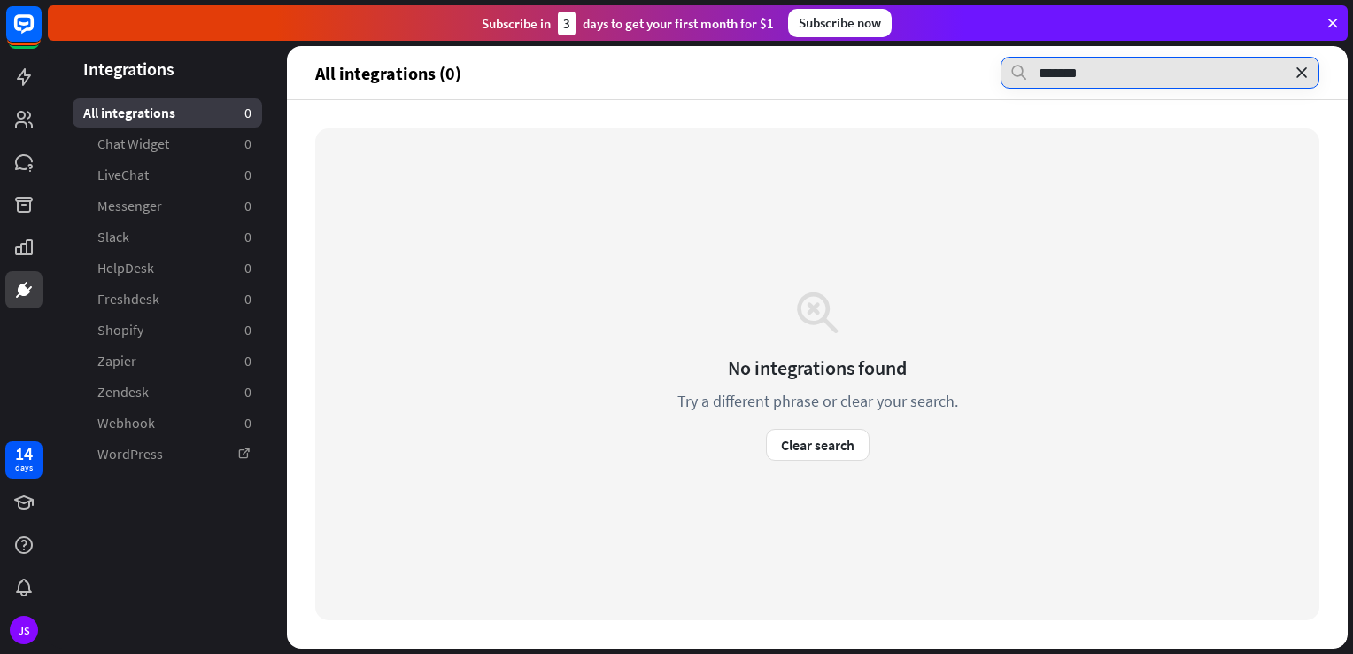
type input "********"
drag, startPoint x: 1149, startPoint y: 83, endPoint x: 1015, endPoint y: 85, distance: 133.7
click at [1015, 85] on input "********" at bounding box center [1160, 73] width 319 height 32
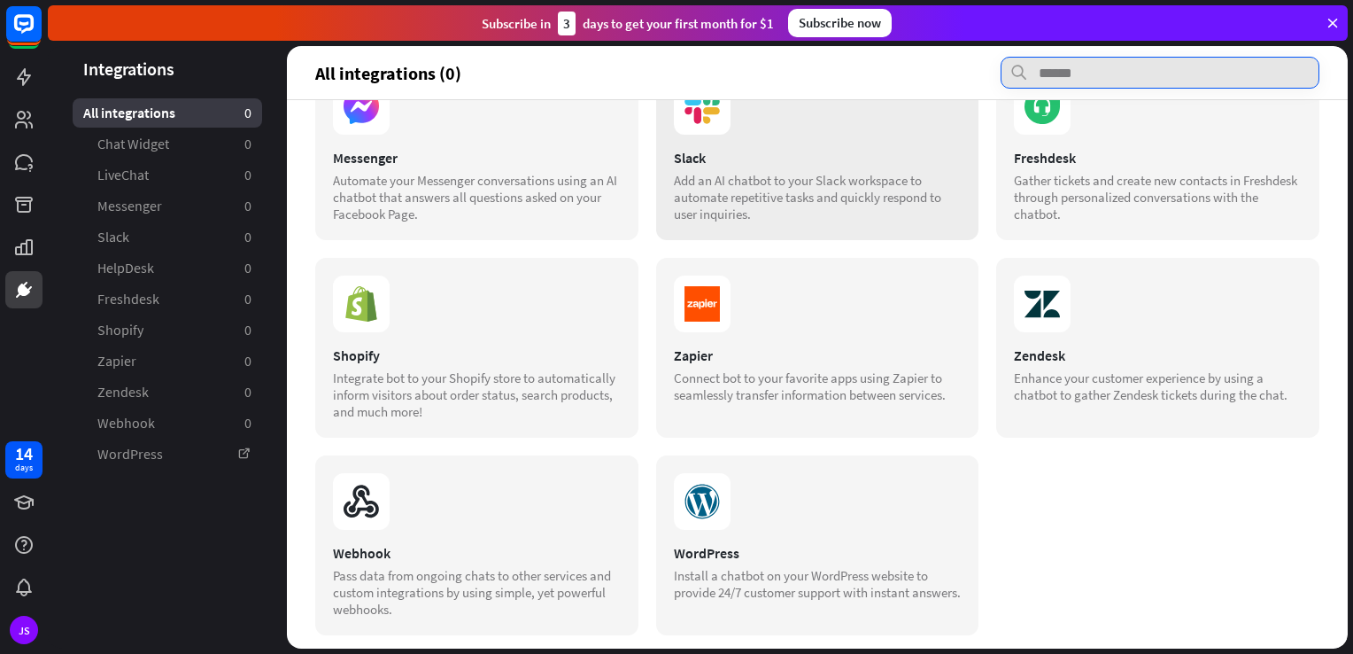
scroll to position [280, 0]
